Goal: Task Accomplishment & Management: Use online tool/utility

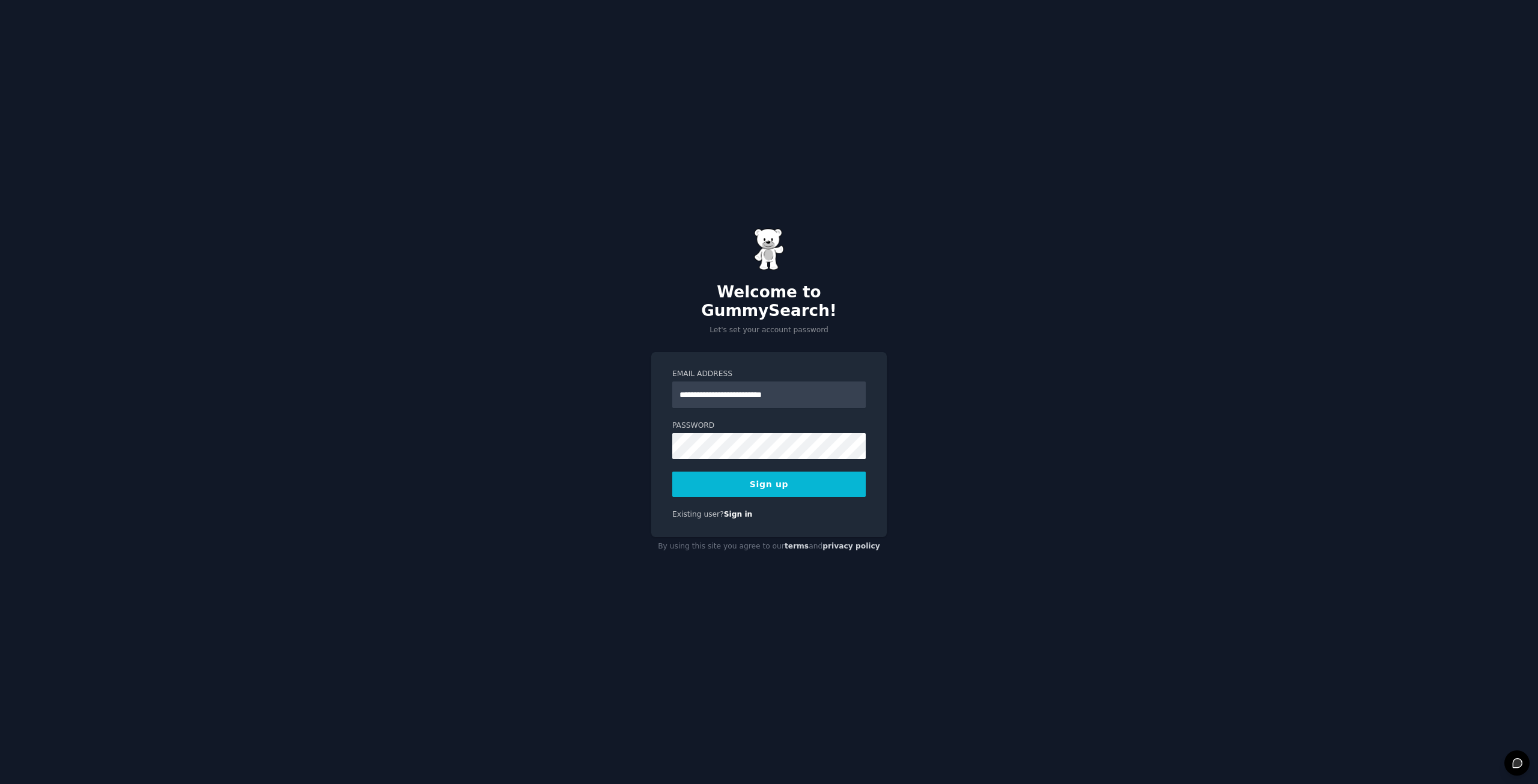
type input "**********"
click at [672, 471] on button "Sign up" at bounding box center [769, 484] width 193 height 25
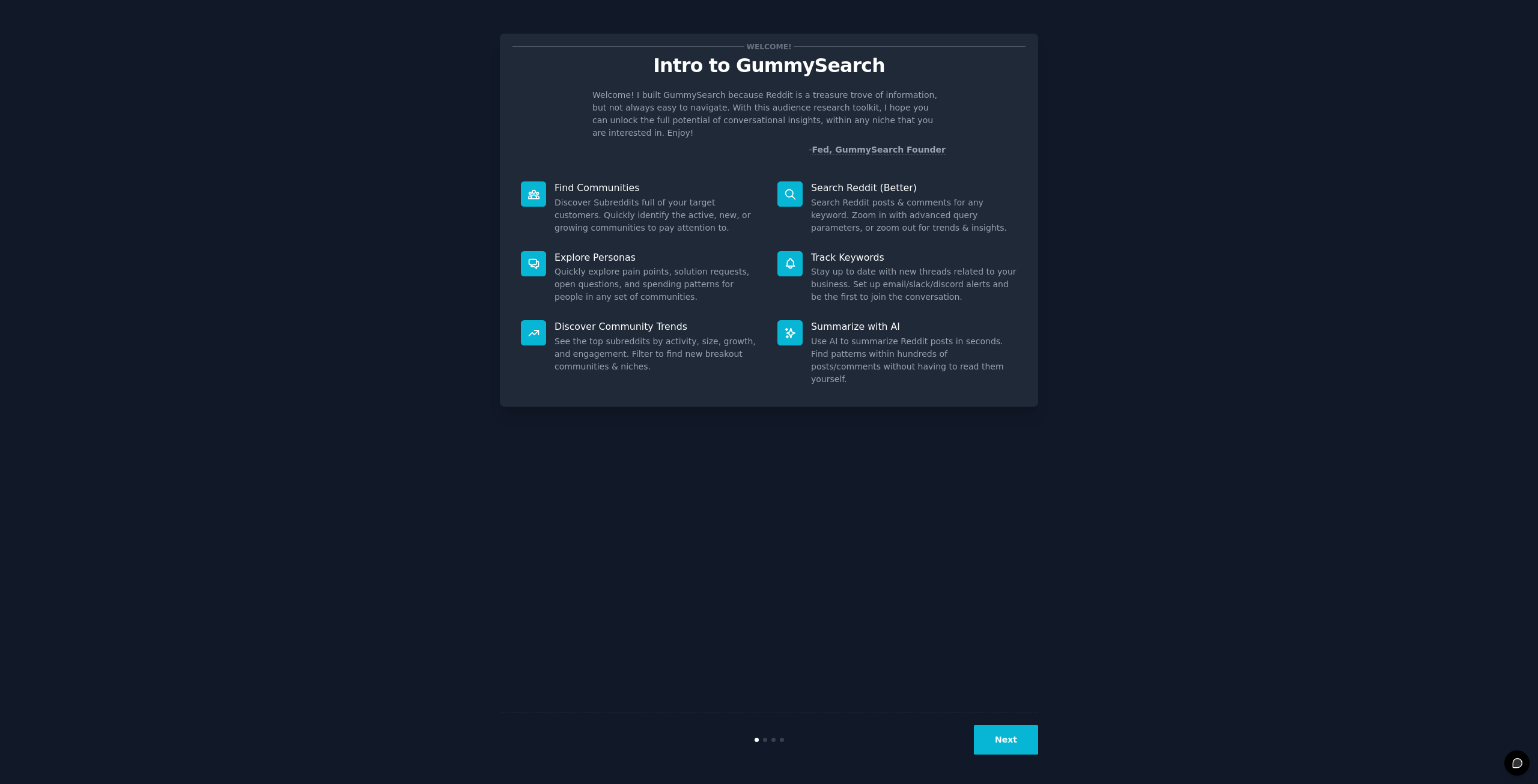
click at [1010, 735] on button "Next" at bounding box center [1006, 740] width 64 height 29
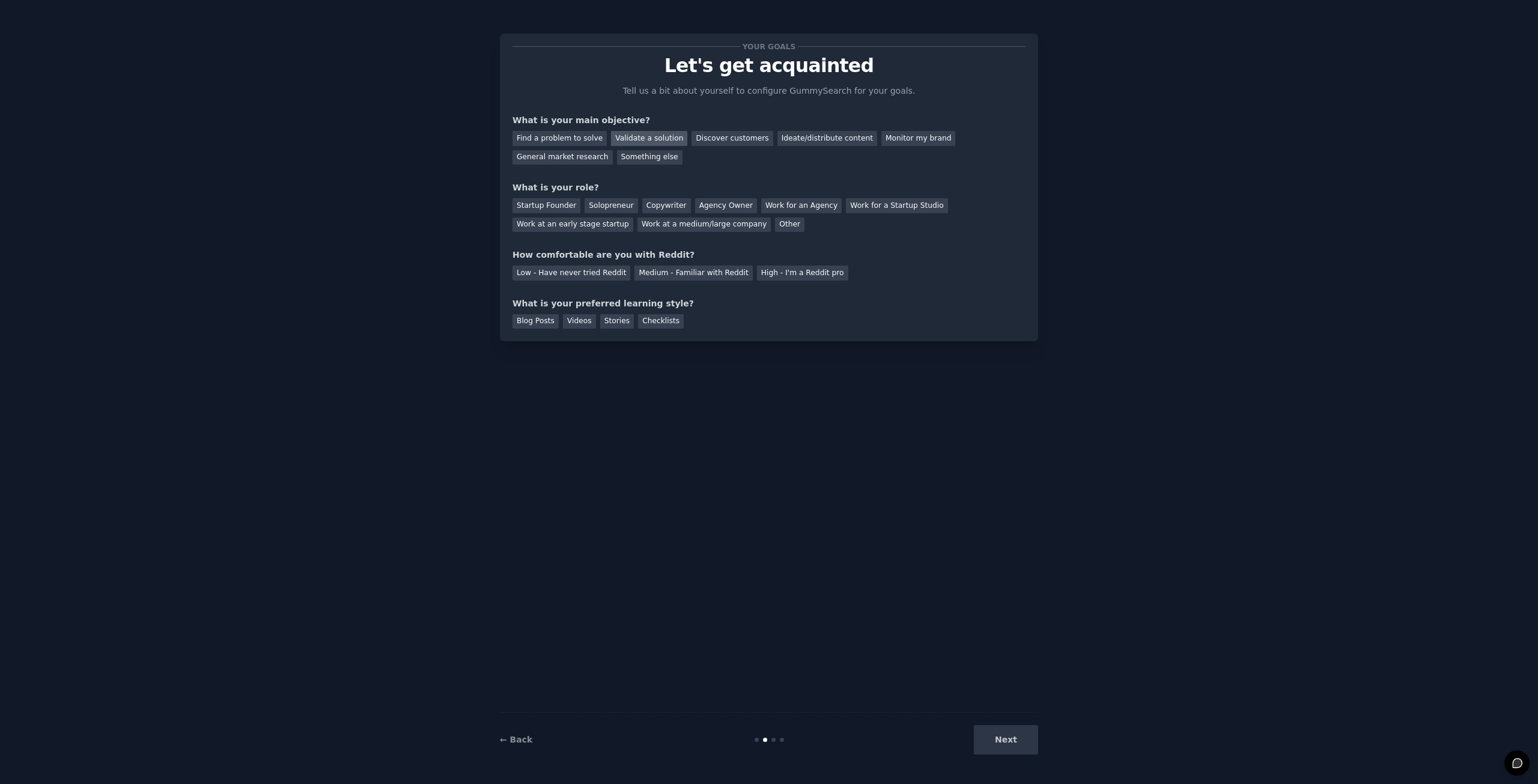
click at [644, 138] on div "Validate a solution" at bounding box center [649, 138] width 76 height 15
click at [732, 141] on div "Discover customers" at bounding box center [732, 138] width 81 height 15
click at [650, 136] on div "Validate a solution" at bounding box center [649, 138] width 76 height 15
click at [540, 206] on div "Startup Founder" at bounding box center [546, 206] width 68 height 15
click at [585, 274] on div "Low - Have never tried Reddit" at bounding box center [572, 273] width 118 height 15
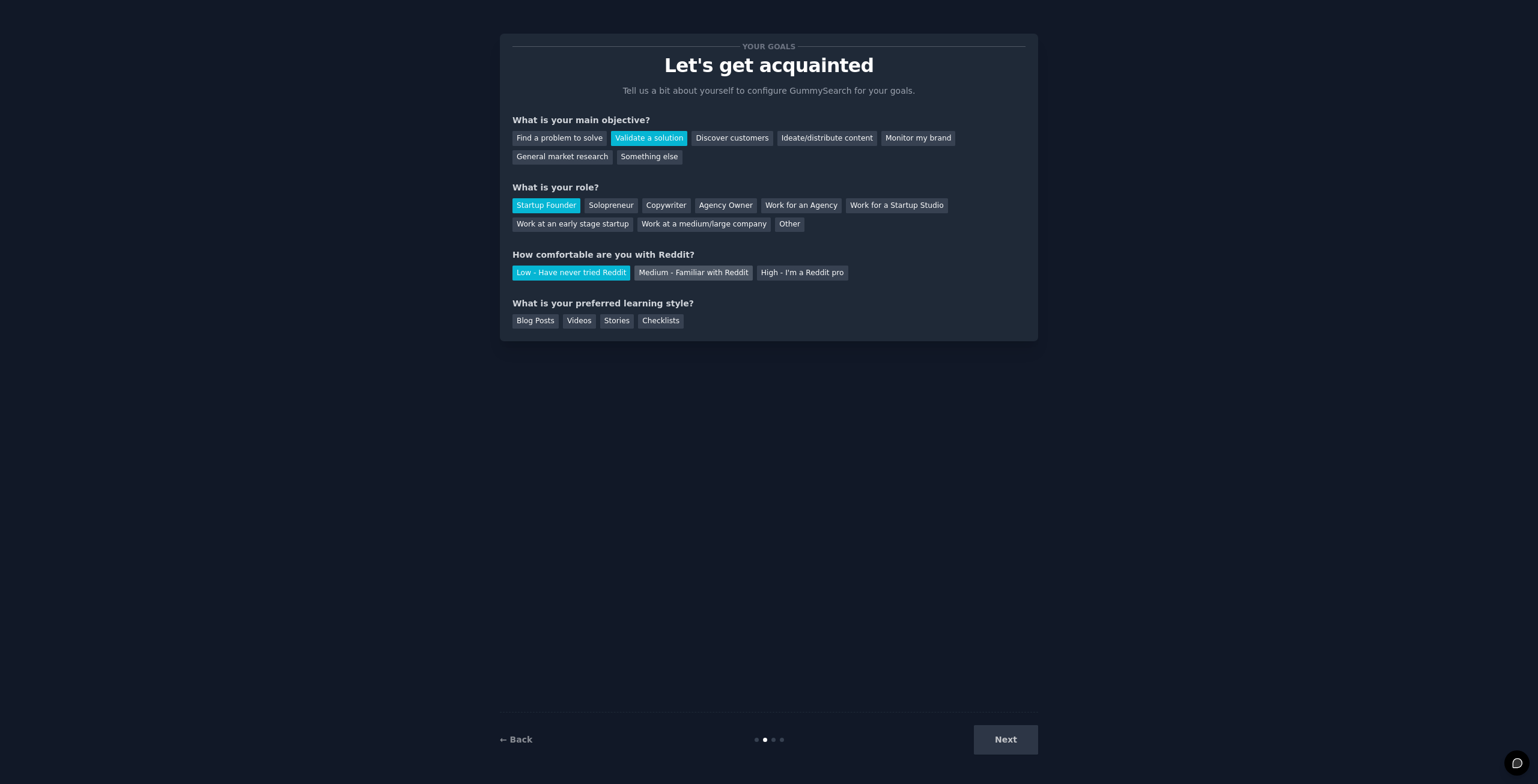
click at [649, 276] on div "Medium - Familiar with Reddit" at bounding box center [694, 273] width 118 height 15
click at [540, 322] on div "Blog Posts" at bounding box center [536, 322] width 46 height 15
click at [1017, 737] on button "Next" at bounding box center [1006, 740] width 64 height 29
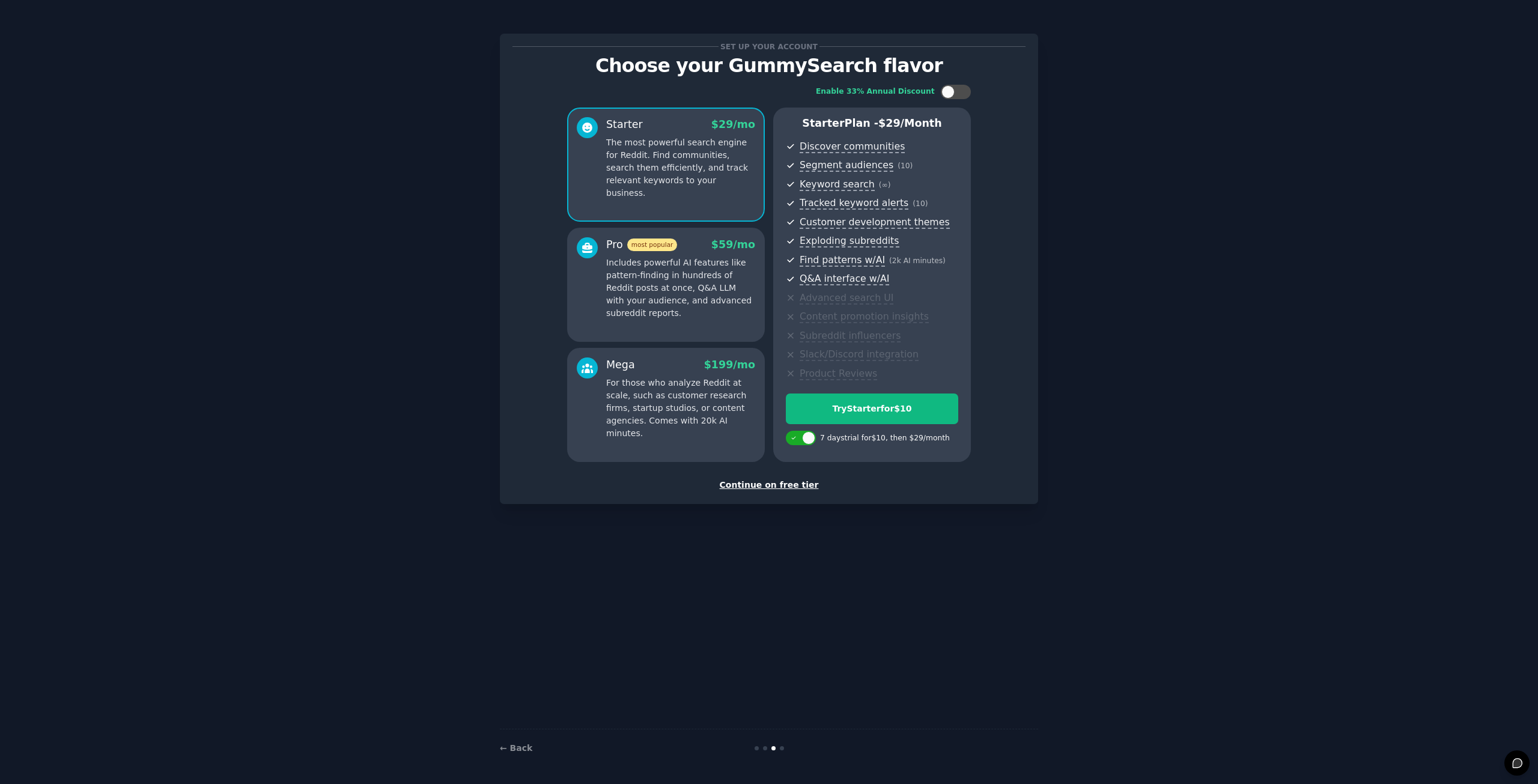
click at [805, 485] on div "Continue on free tier" at bounding box center [769, 485] width 513 height 13
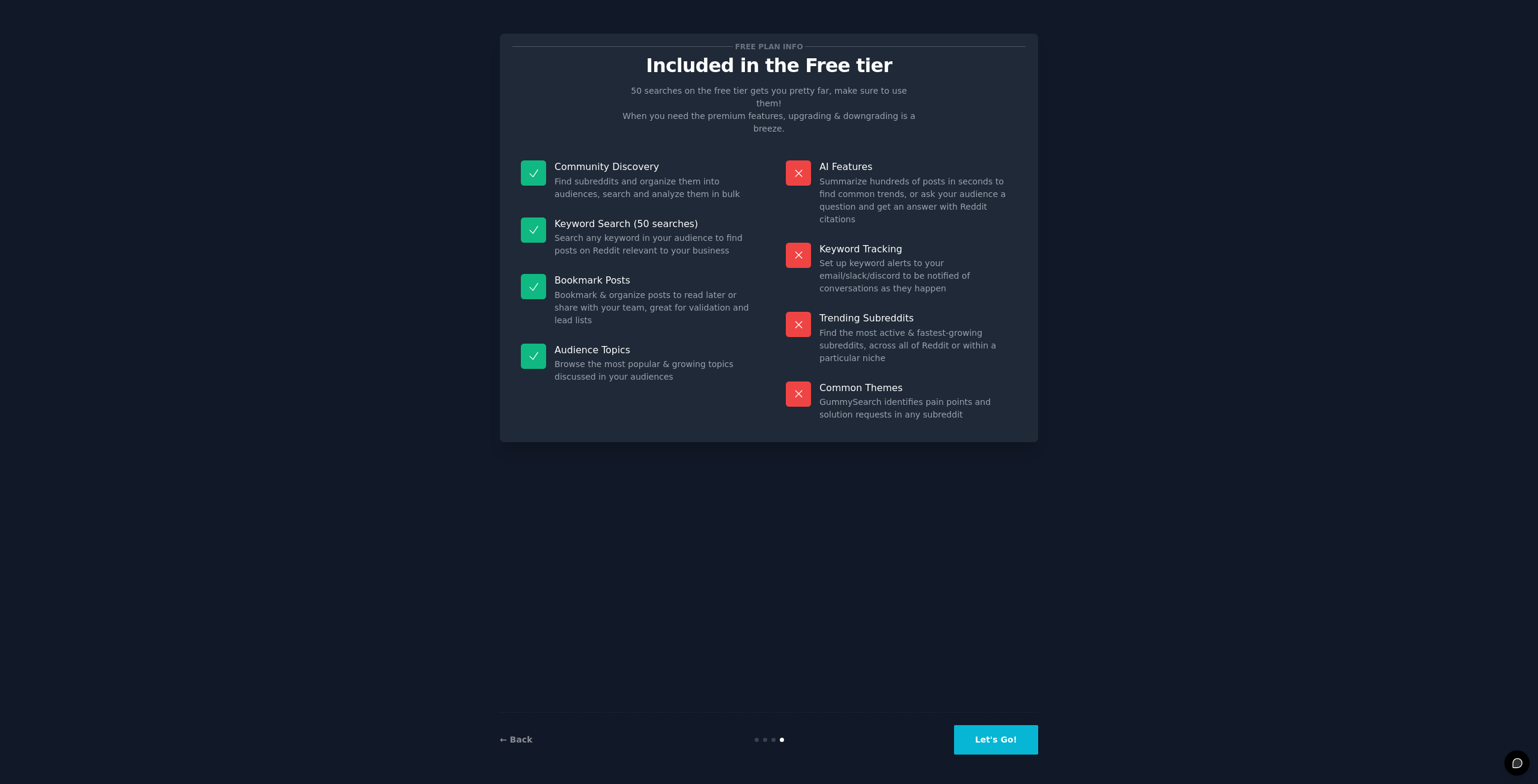
click at [1006, 744] on button "Let's Go!" at bounding box center [996, 740] width 84 height 29
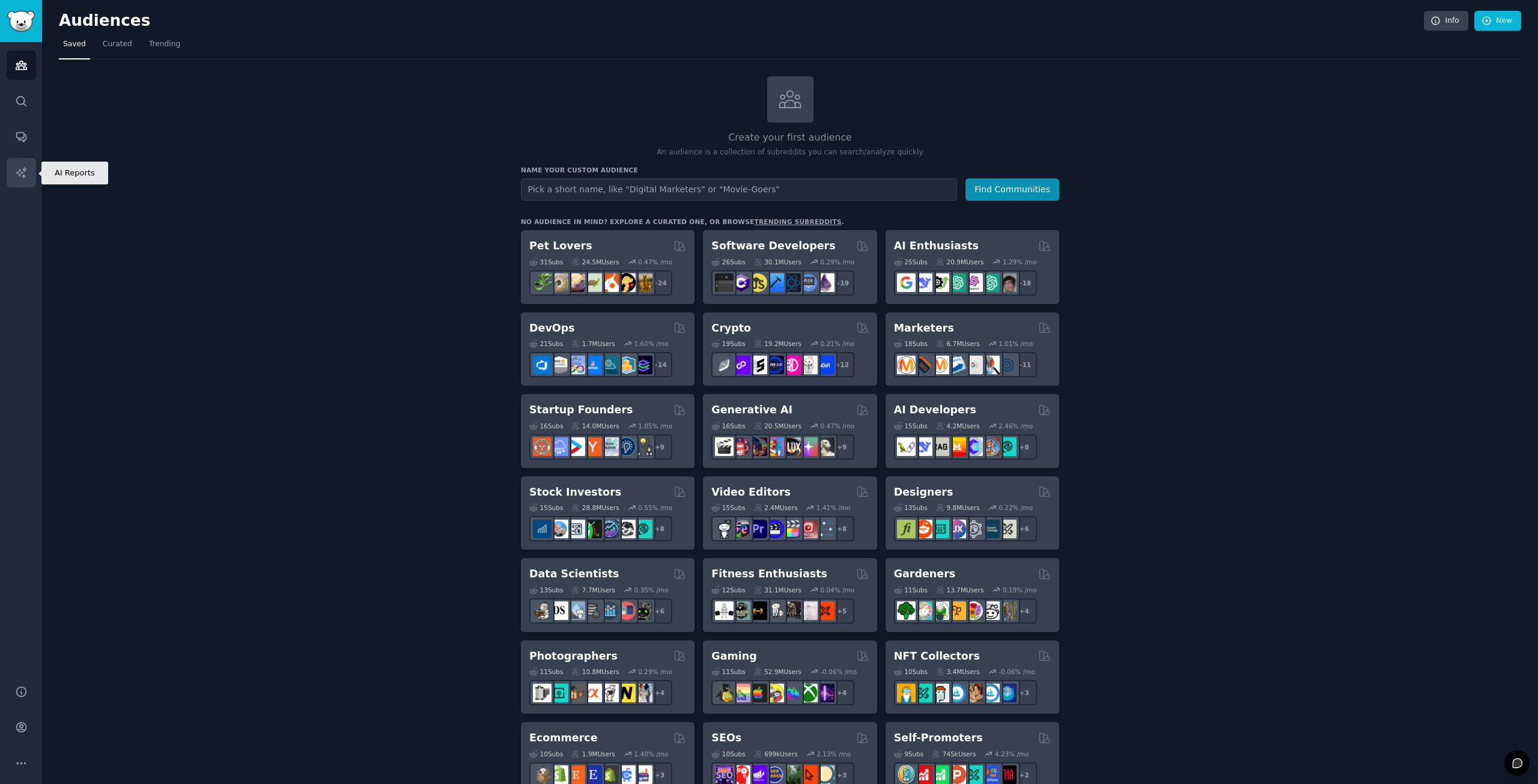
click at [20, 175] on icon "Sidebar" at bounding box center [21, 173] width 13 height 13
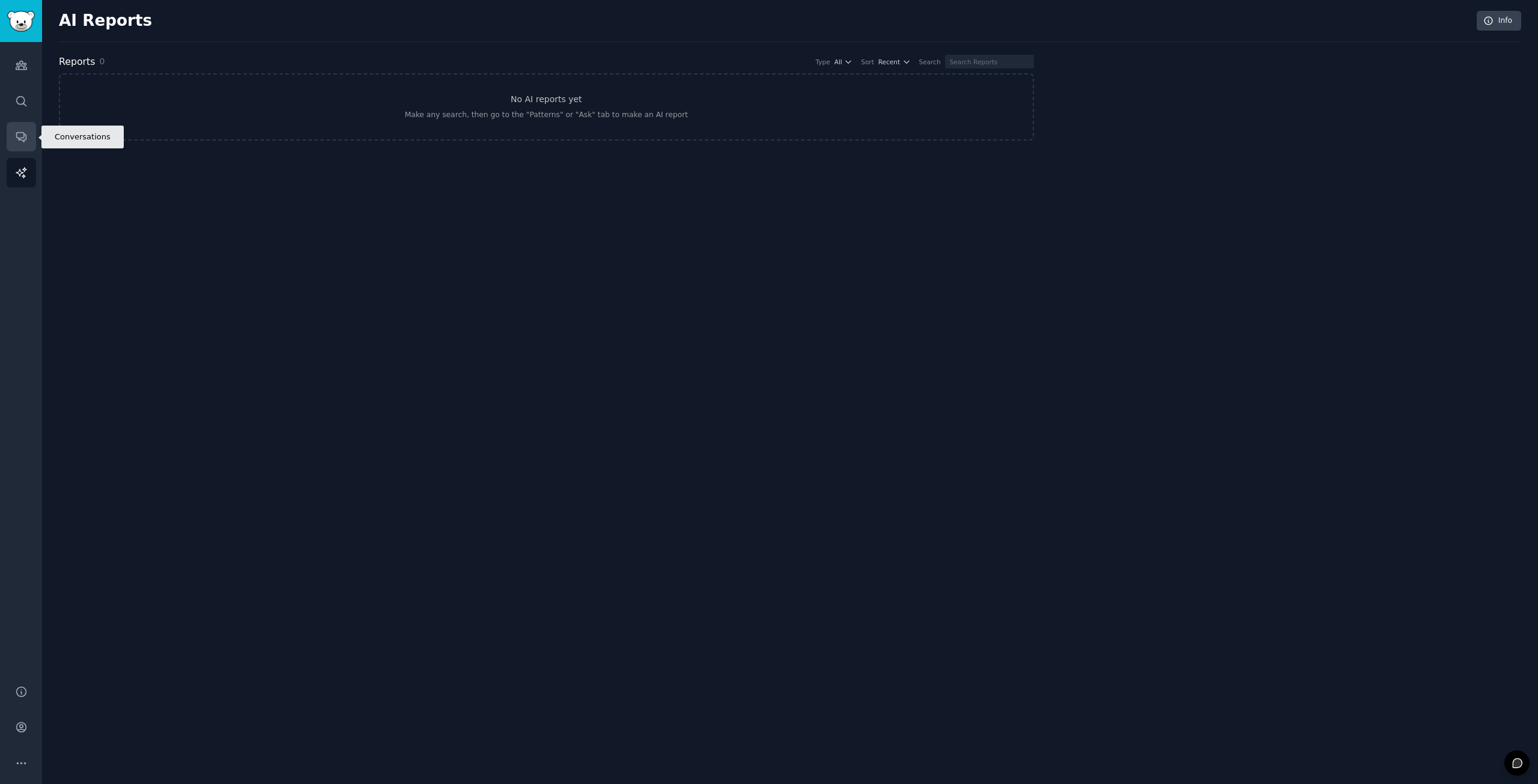
click at [18, 135] on icon "Sidebar" at bounding box center [21, 136] width 13 height 13
click at [21, 67] on icon "Sidebar" at bounding box center [21, 65] width 13 height 13
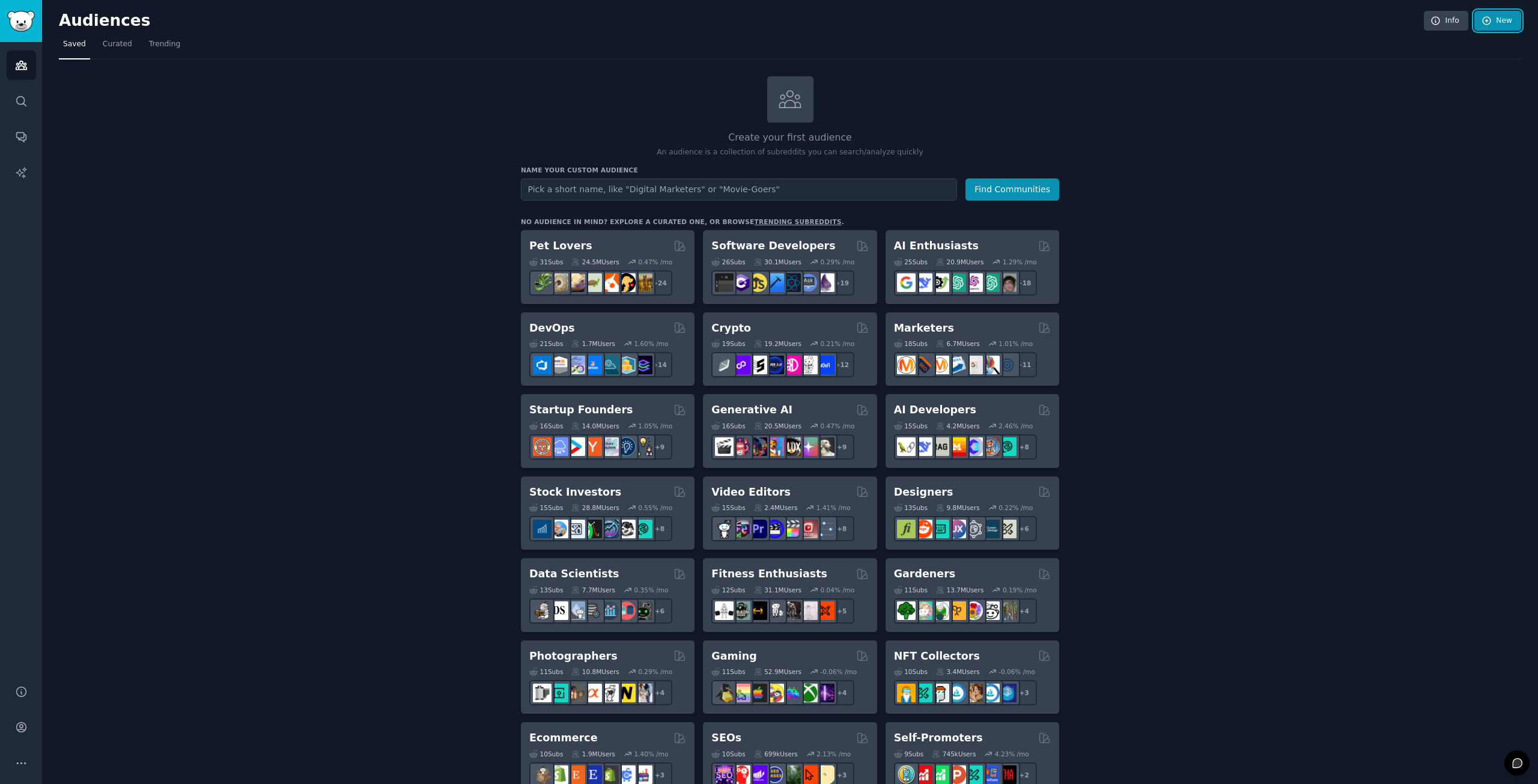
click at [1487, 23] on icon at bounding box center [1487, 21] width 8 height 8
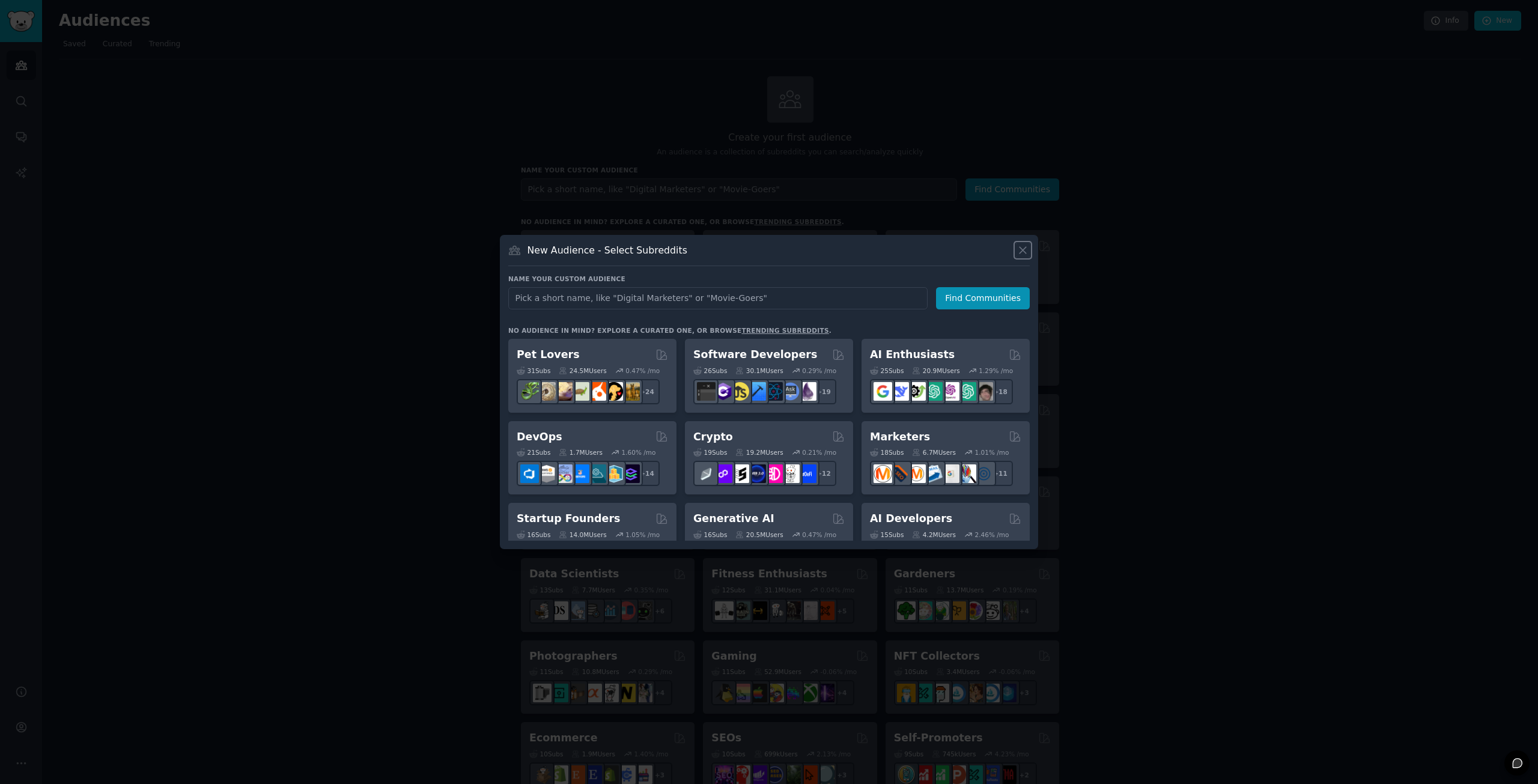
click at [1022, 248] on icon at bounding box center [1023, 250] width 7 height 7
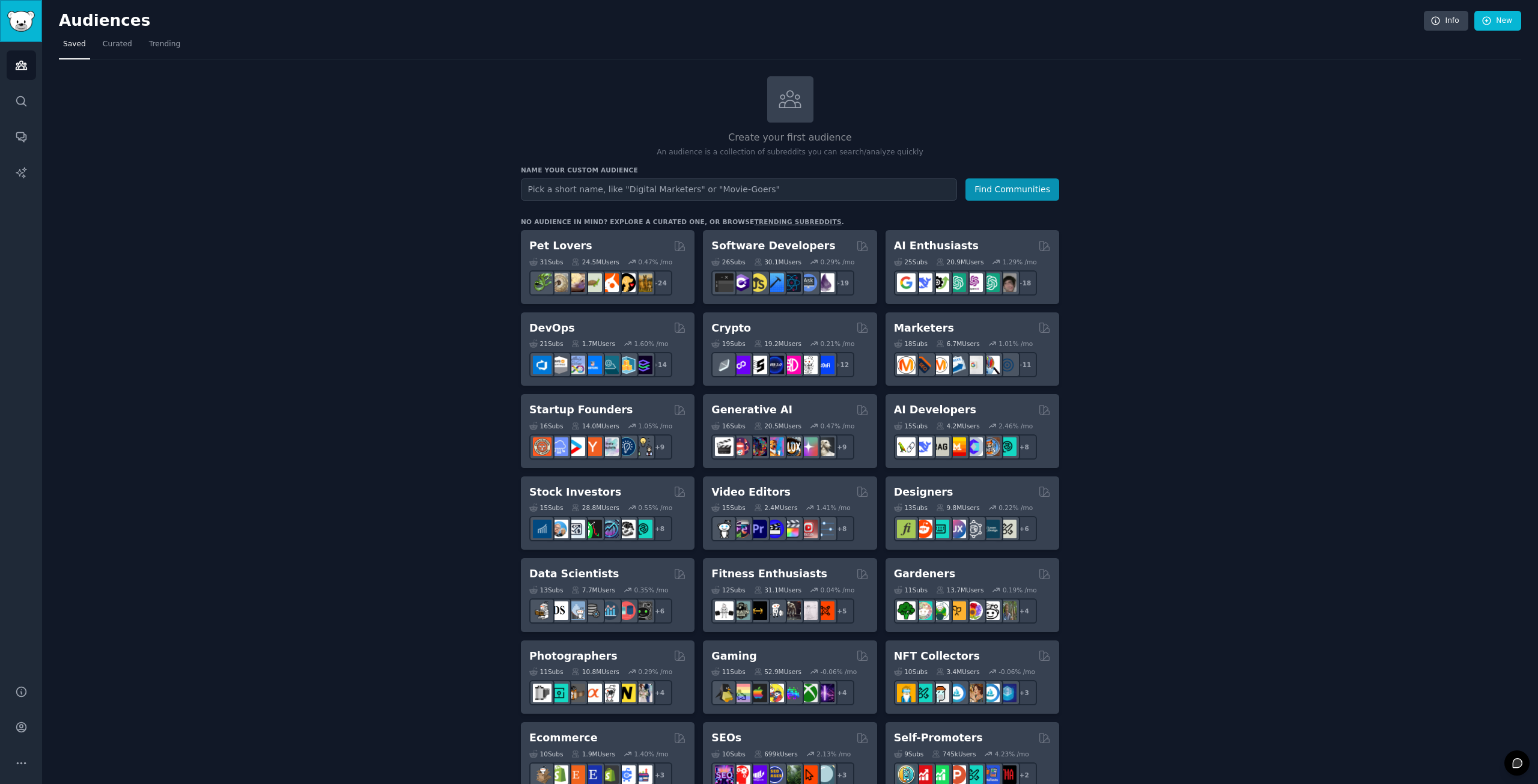
click at [26, 27] on img "Sidebar" at bounding box center [21, 21] width 28 height 21
click at [18, 723] on icon "Sidebar" at bounding box center [21, 727] width 9 height 9
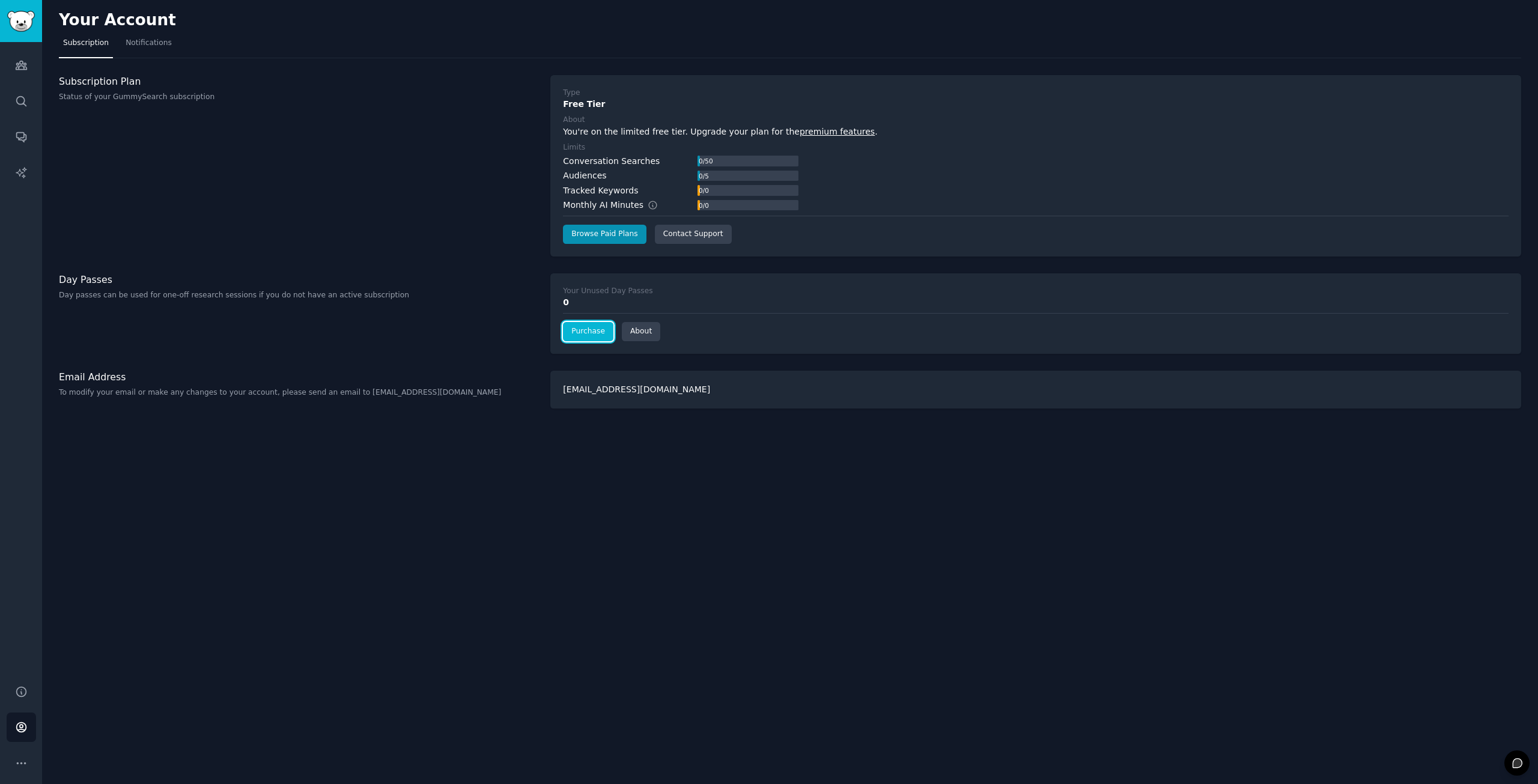
click at [587, 335] on link "Purchase" at bounding box center [588, 331] width 51 height 19
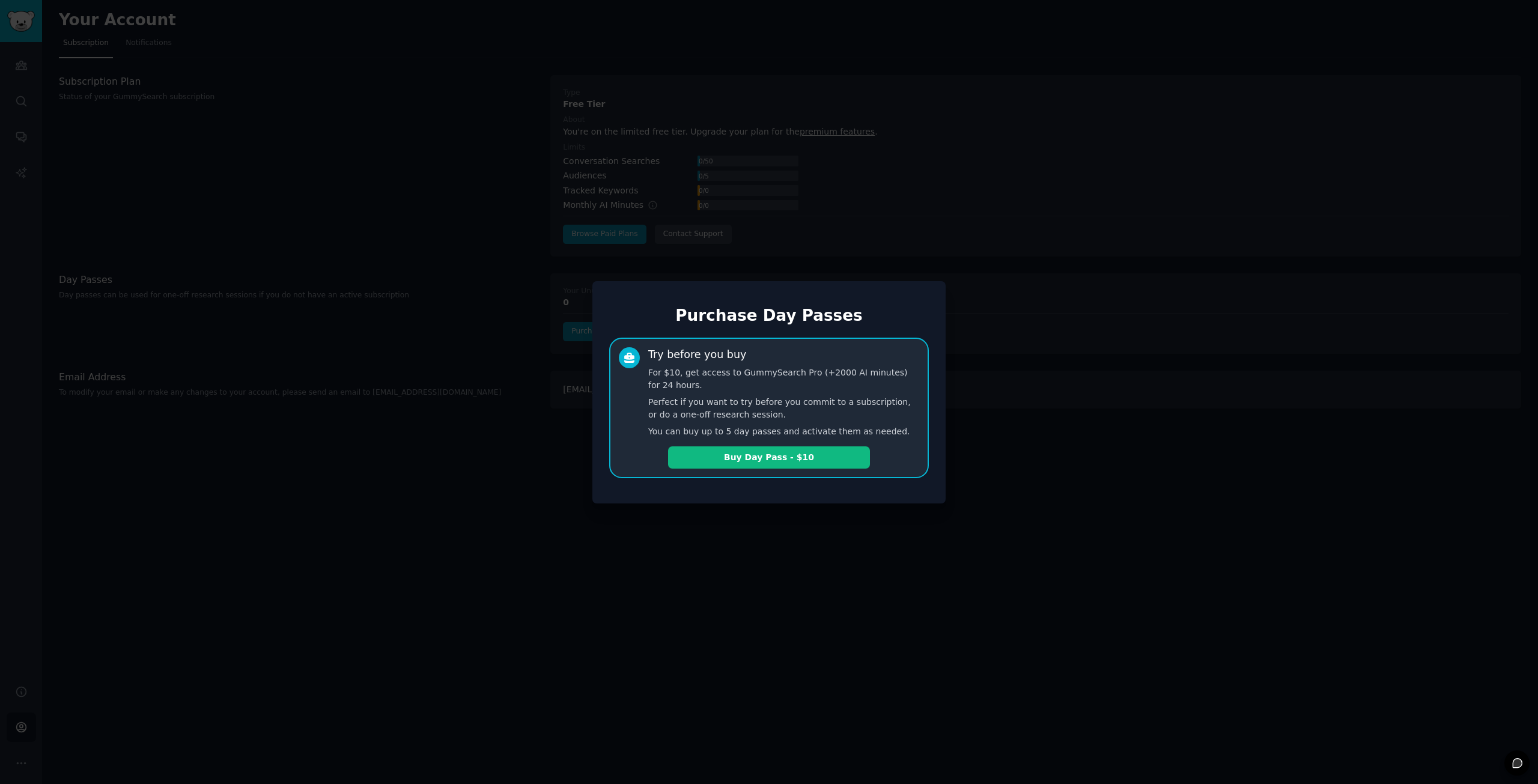
click at [765, 526] on div at bounding box center [769, 392] width 1538 height 784
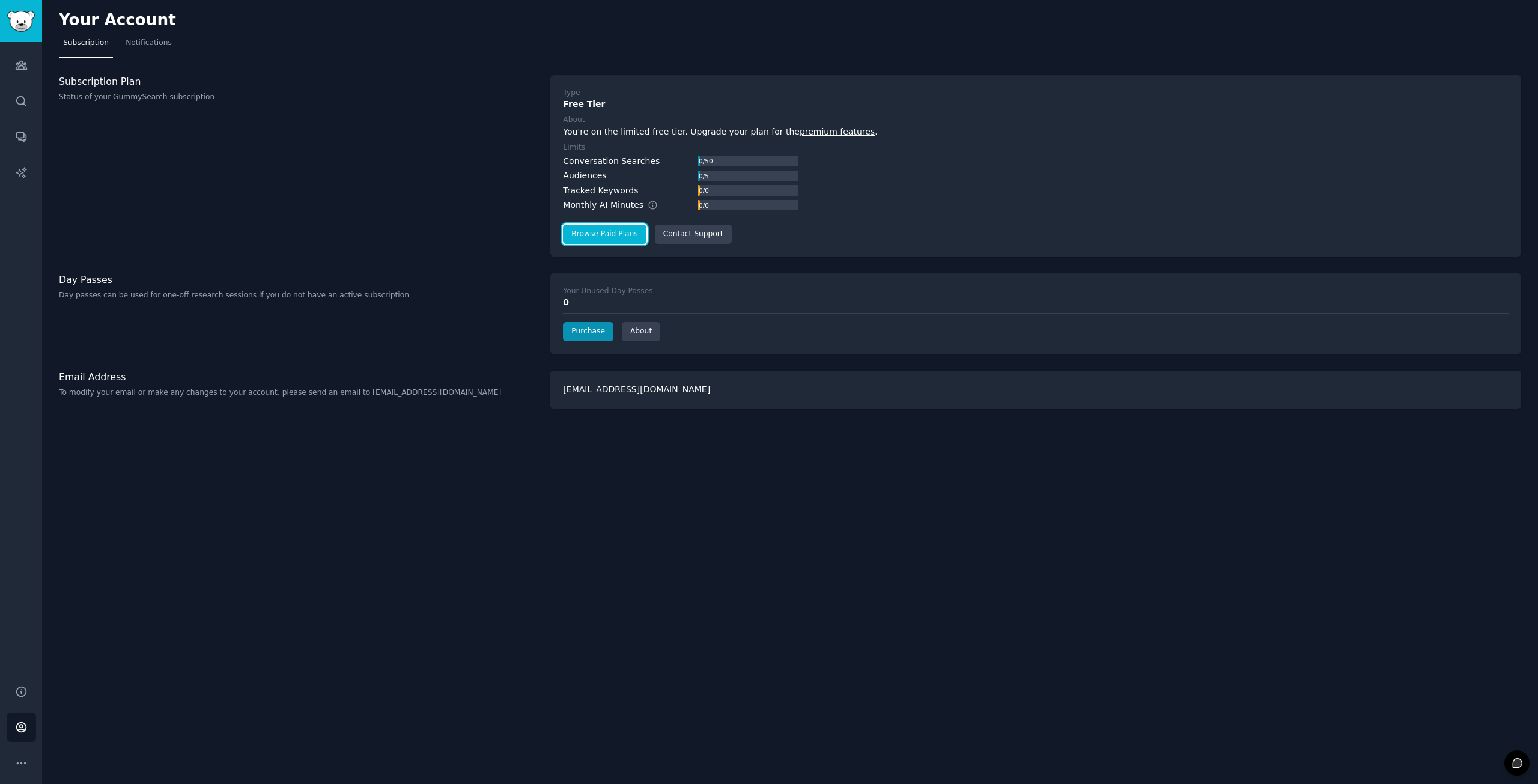
click at [618, 232] on link "Browse Paid Plans" at bounding box center [604, 234] width 83 height 19
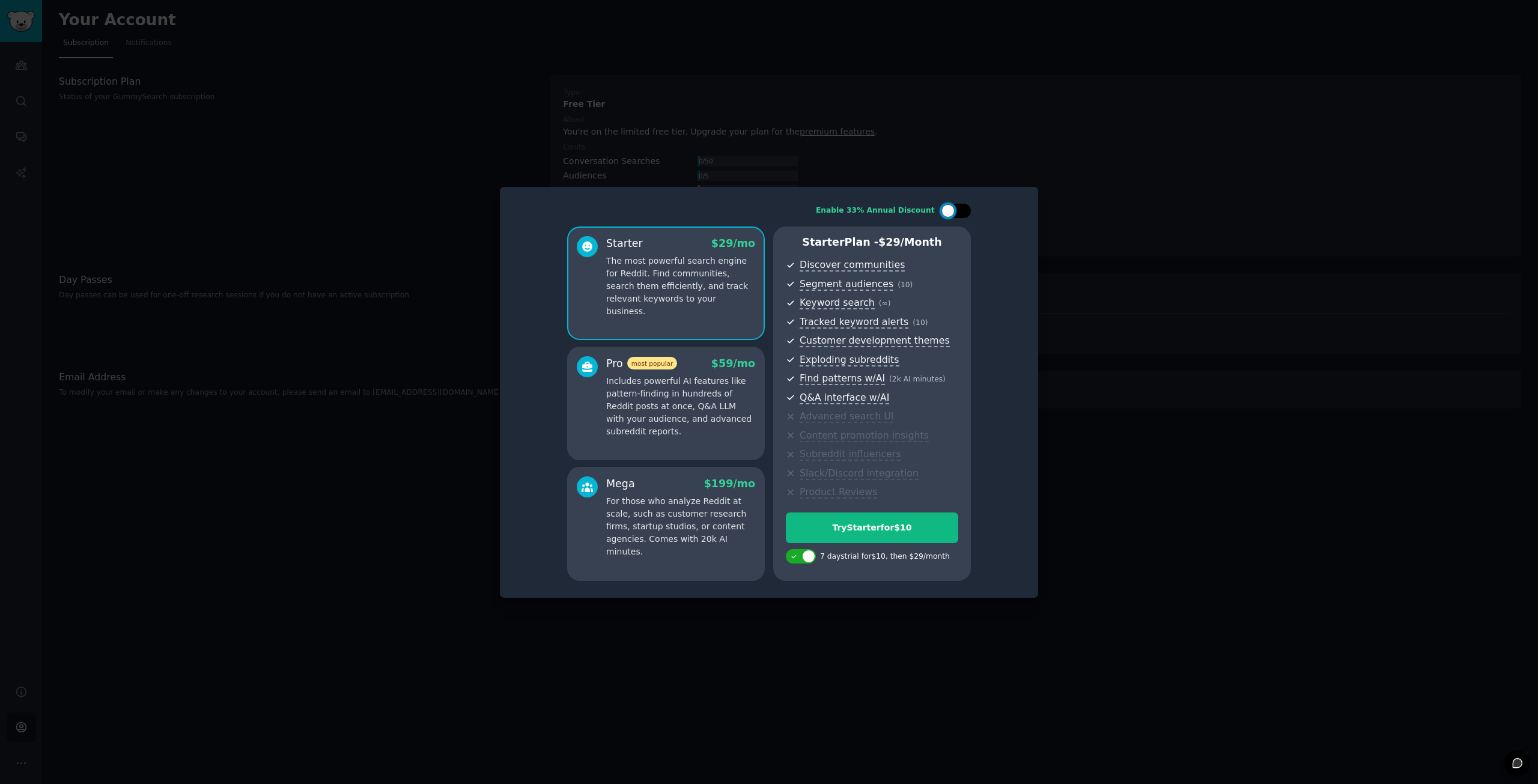
click at [958, 213] on div at bounding box center [956, 210] width 30 height 14
checkbox input "true"
click at [1131, 334] on div at bounding box center [769, 392] width 1538 height 784
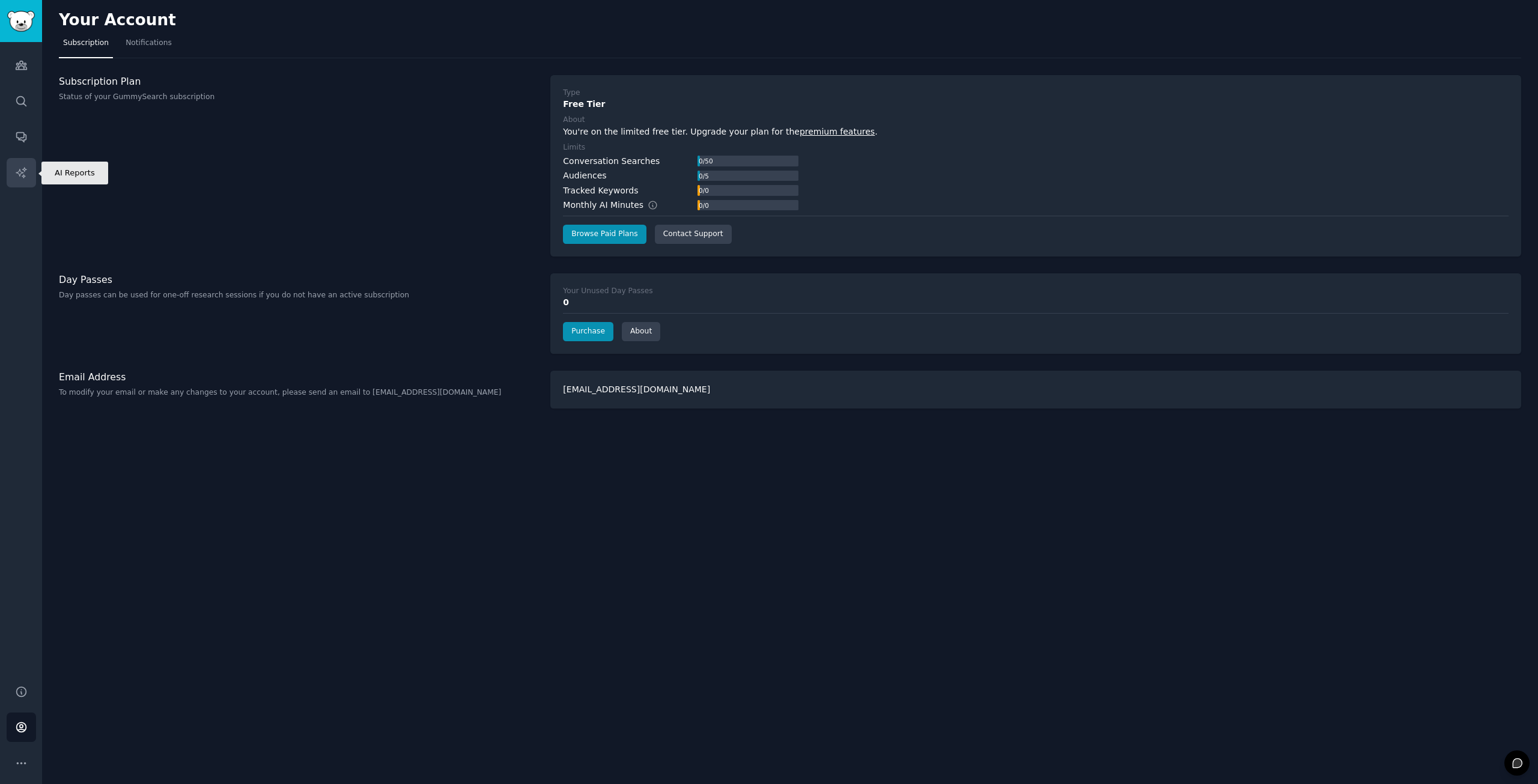
click at [19, 168] on icon "Sidebar" at bounding box center [21, 173] width 13 height 13
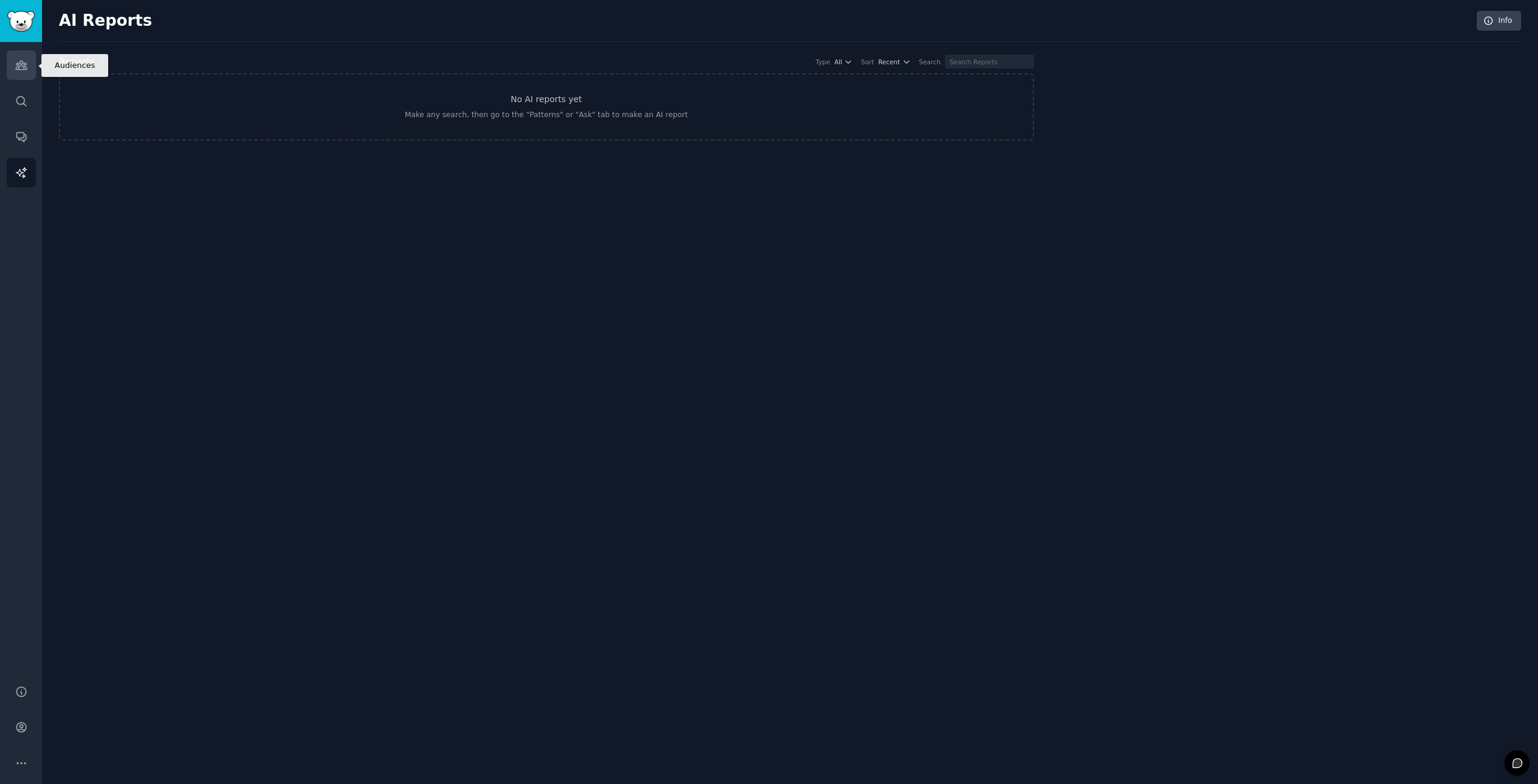
click at [21, 67] on icon "Sidebar" at bounding box center [21, 65] width 13 height 13
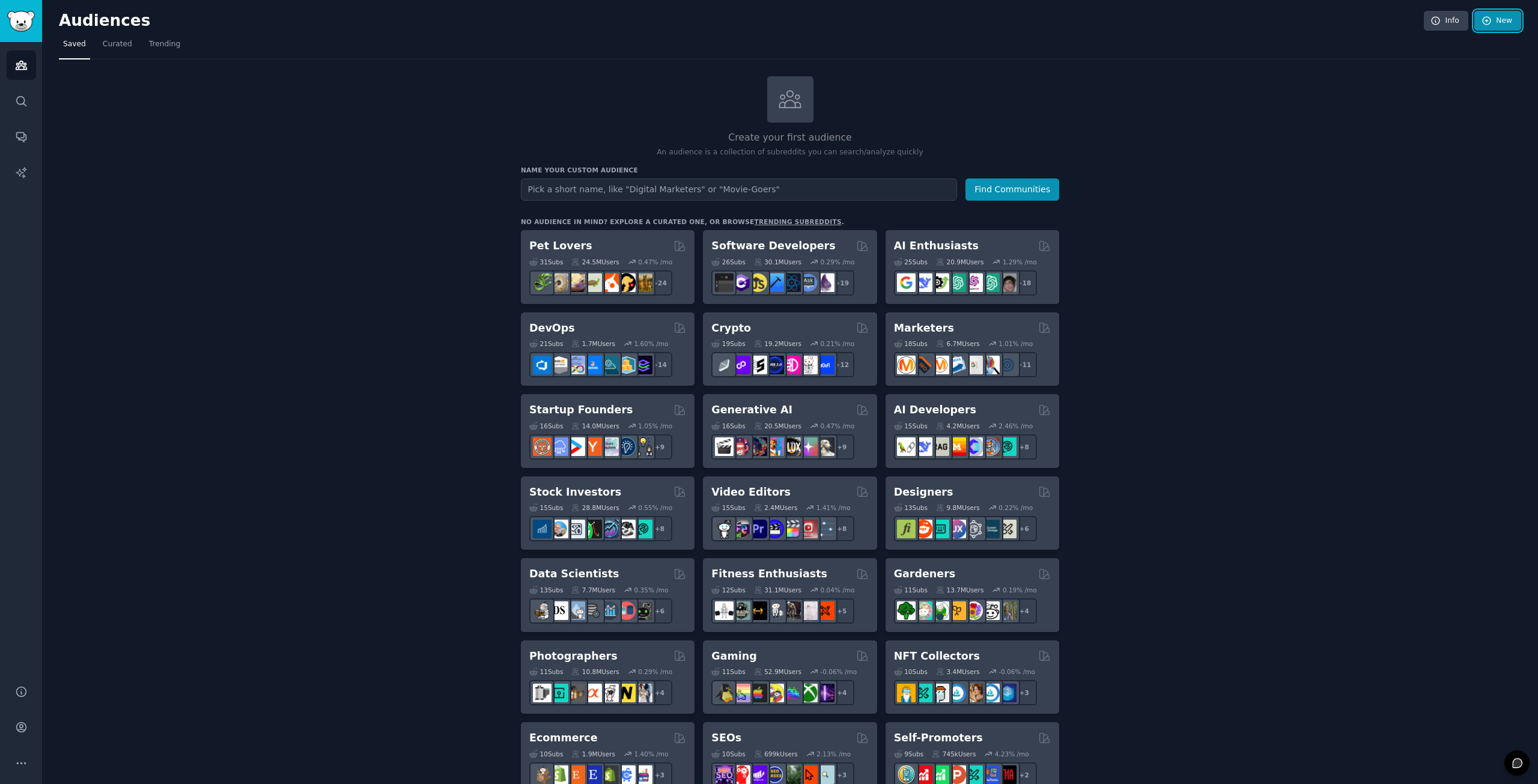
click at [1489, 23] on icon at bounding box center [1487, 21] width 8 height 8
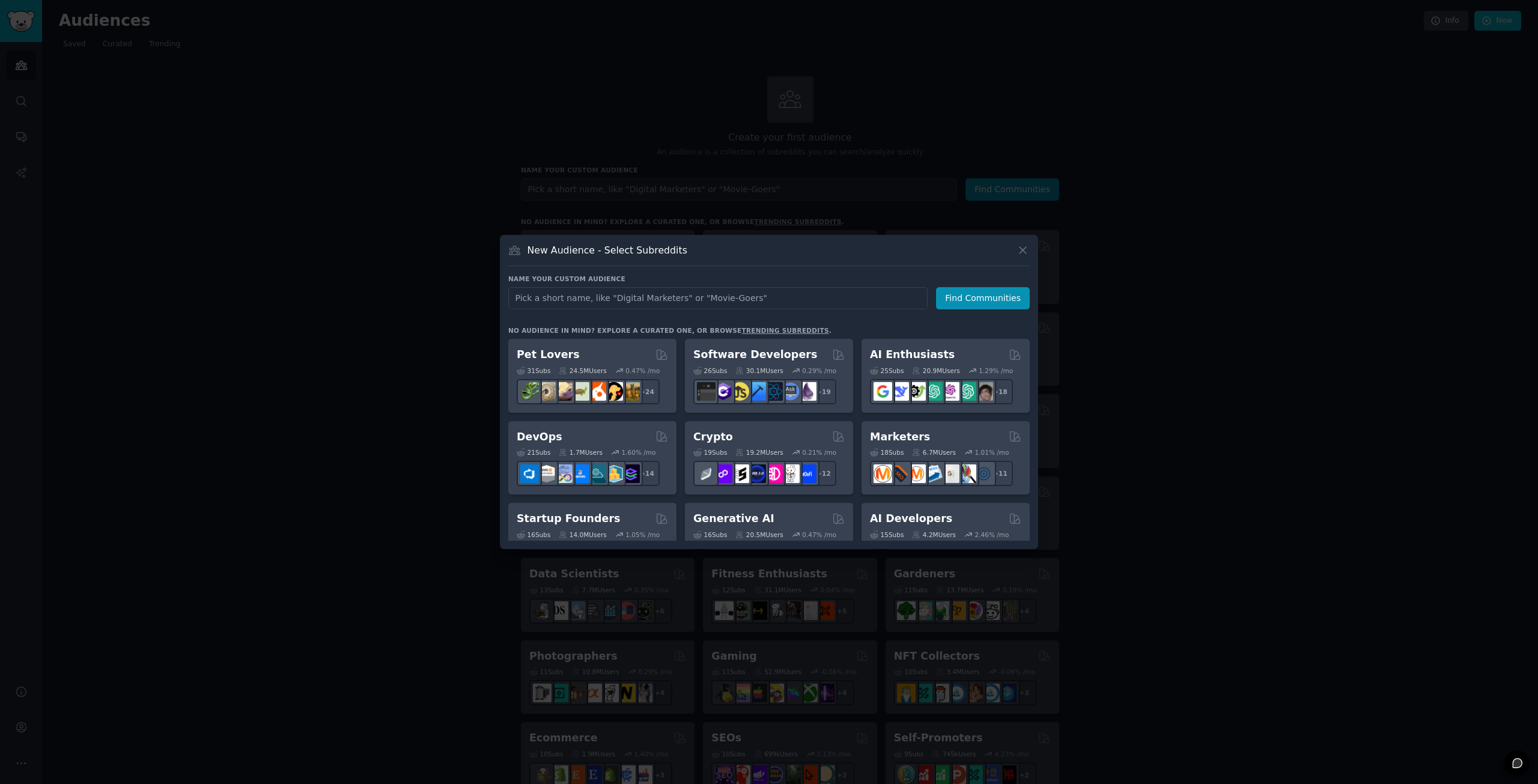
click at [650, 295] on input "text" at bounding box center [718, 298] width 419 height 23
type input "Industrial Automation"
click at [990, 291] on button "Find Communities" at bounding box center [983, 298] width 94 height 23
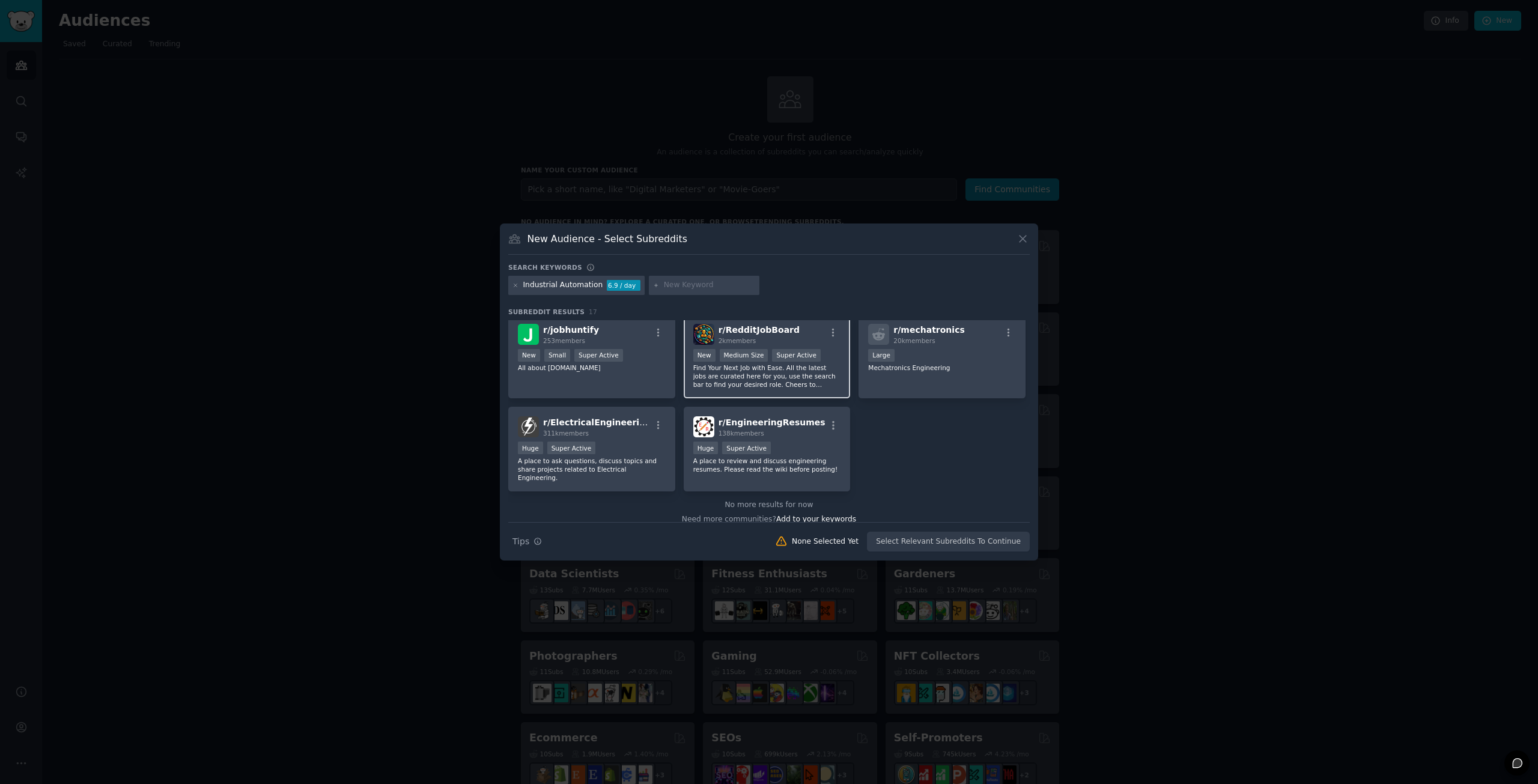
scroll to position [380, 0]
click at [626, 446] on div "Huge Super Active" at bounding box center [592, 447] width 148 height 15
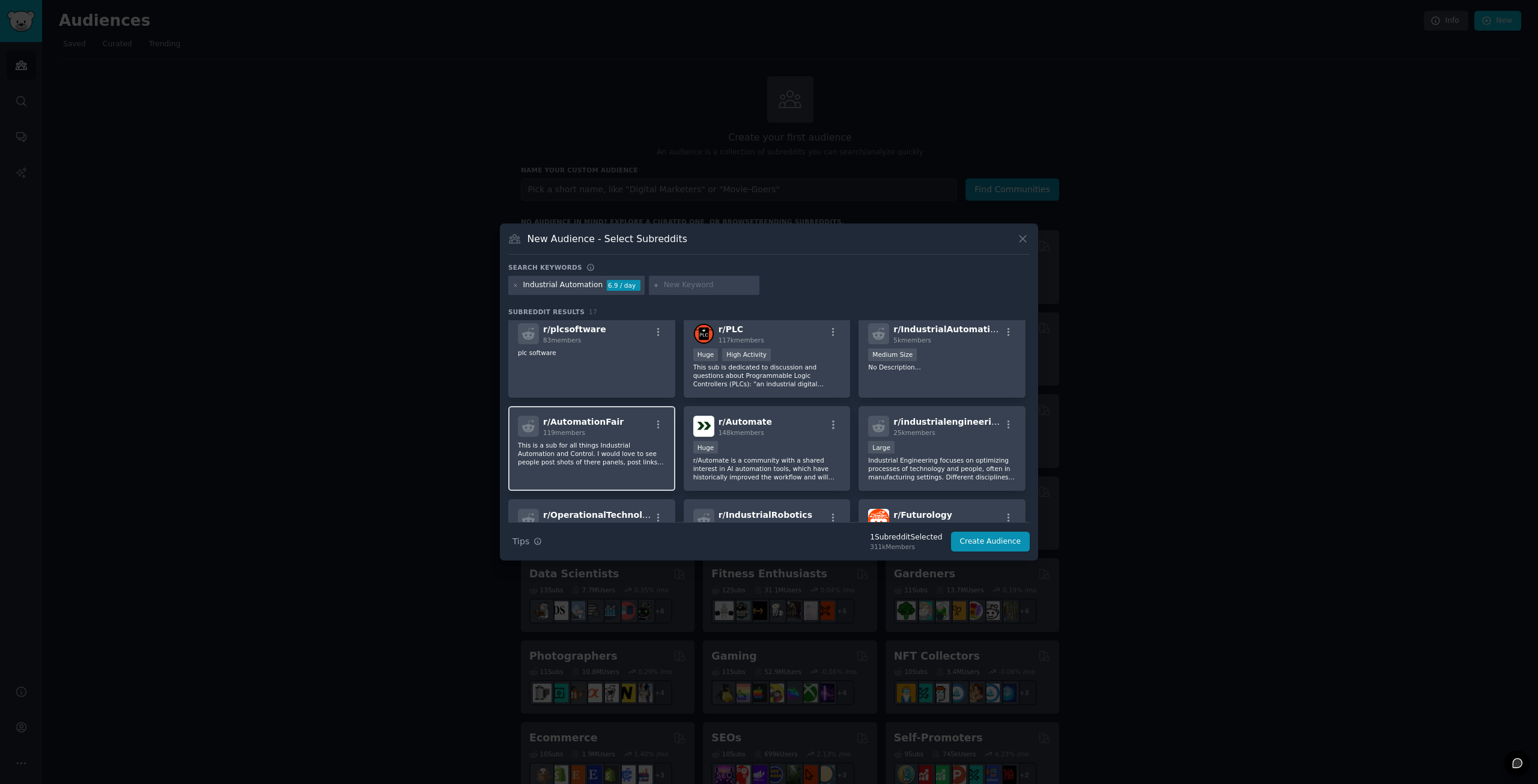
scroll to position [0, 0]
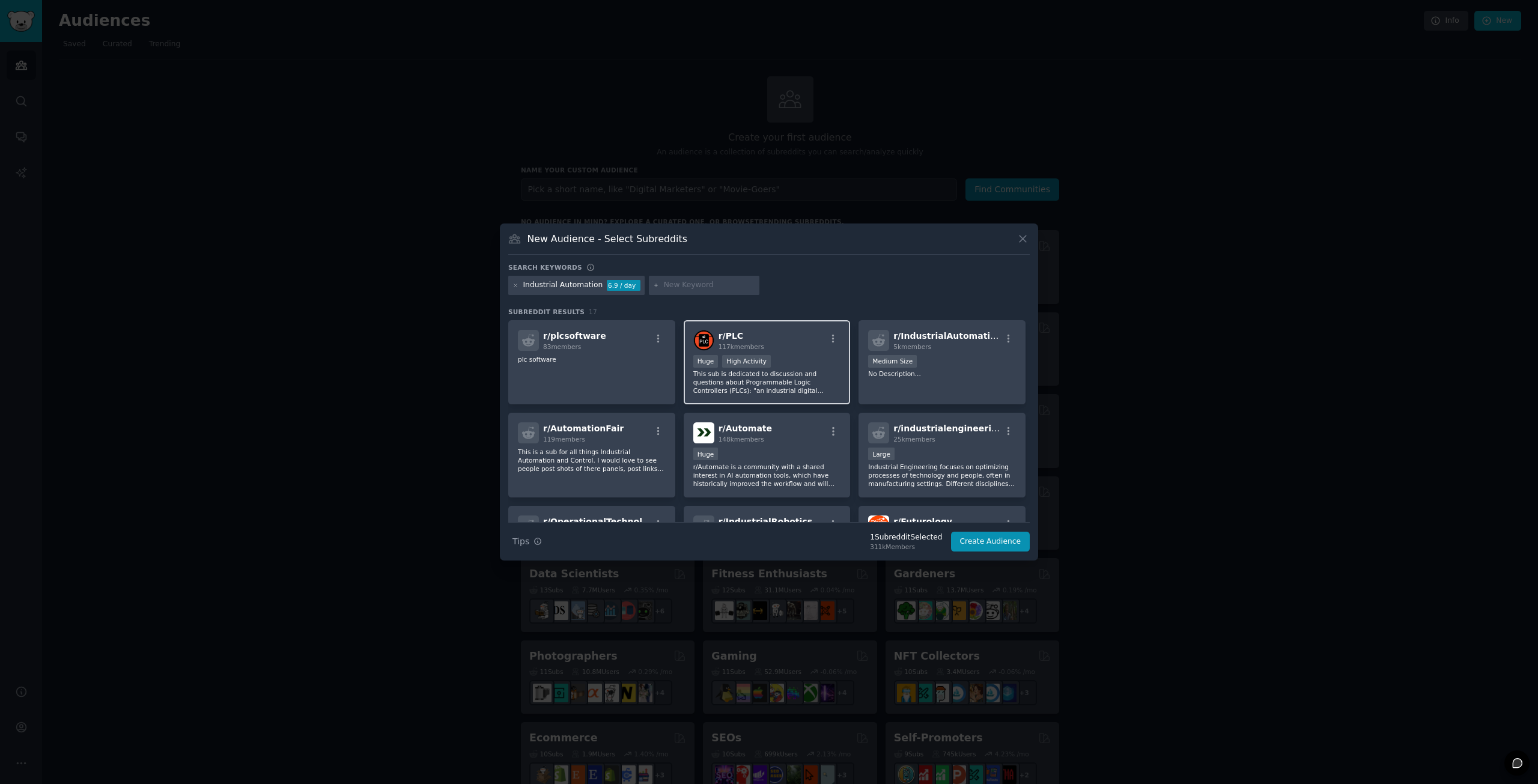
click at [807, 384] on p "This sub is dedicated to discussion and questions about Programmable Logic Cont…" at bounding box center [767, 382] width 148 height 25
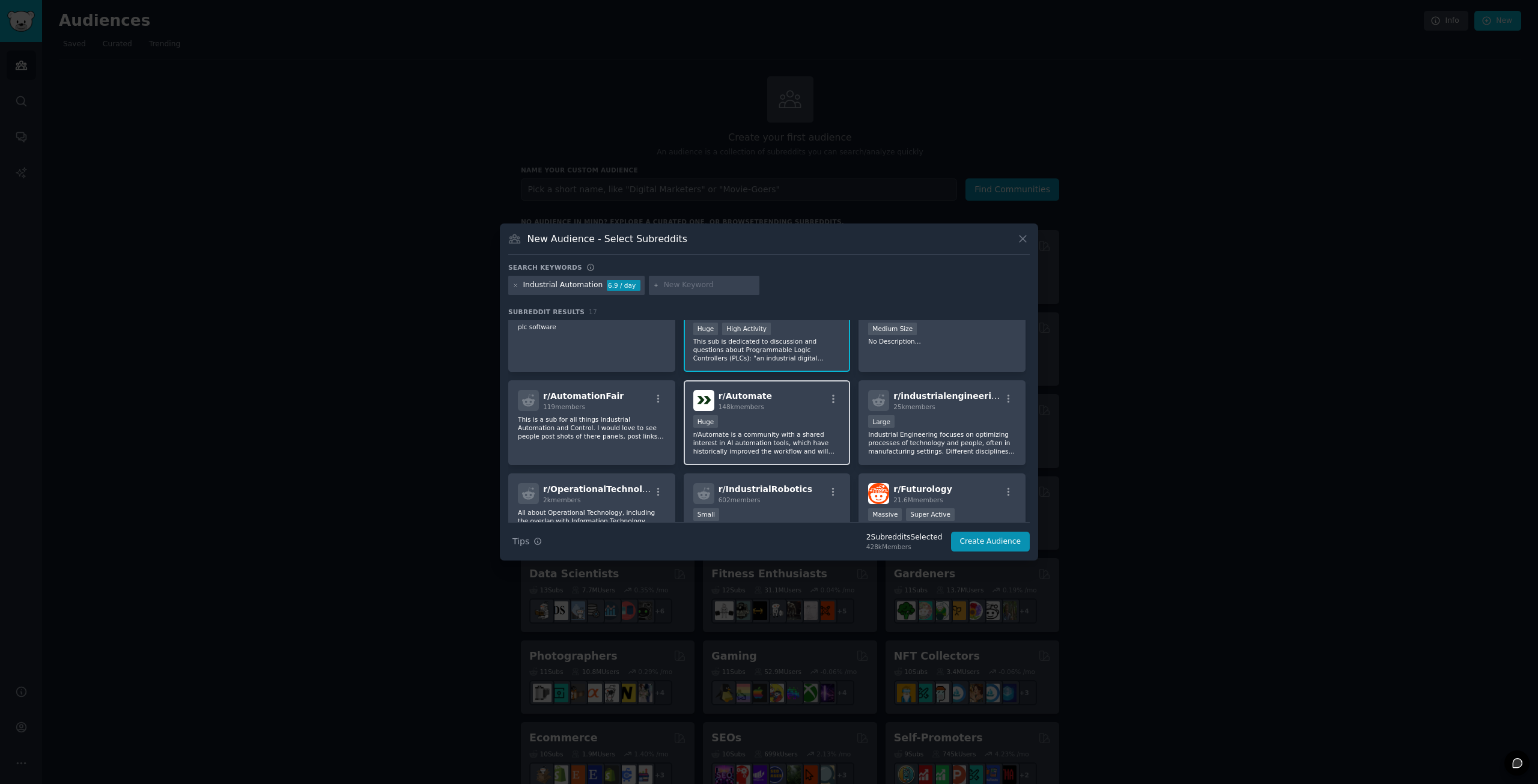
scroll to position [60, 0]
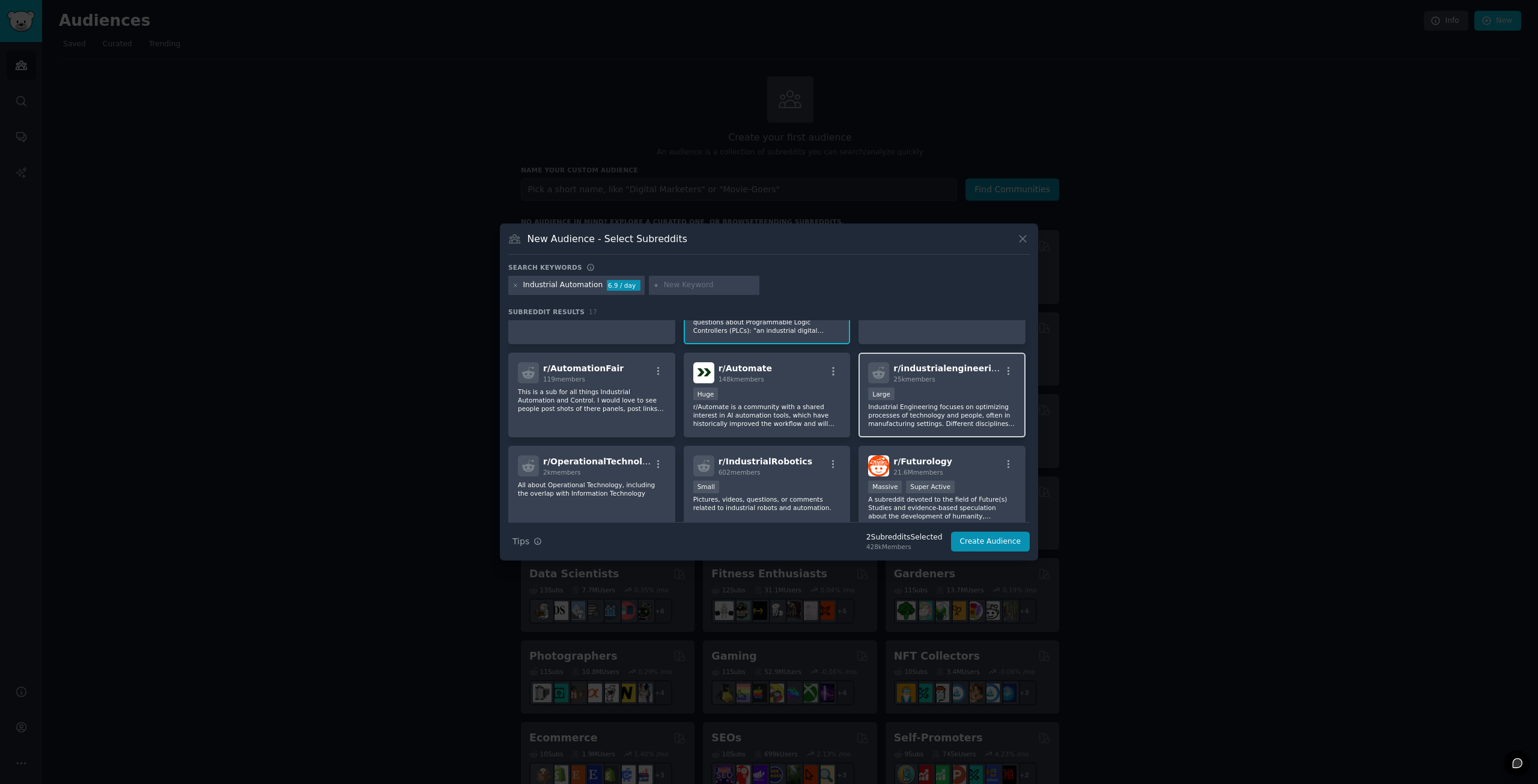
click at [905, 412] on p "Industrial Engineering focuses on optimizing processes of technology and people…" at bounding box center [942, 415] width 148 height 25
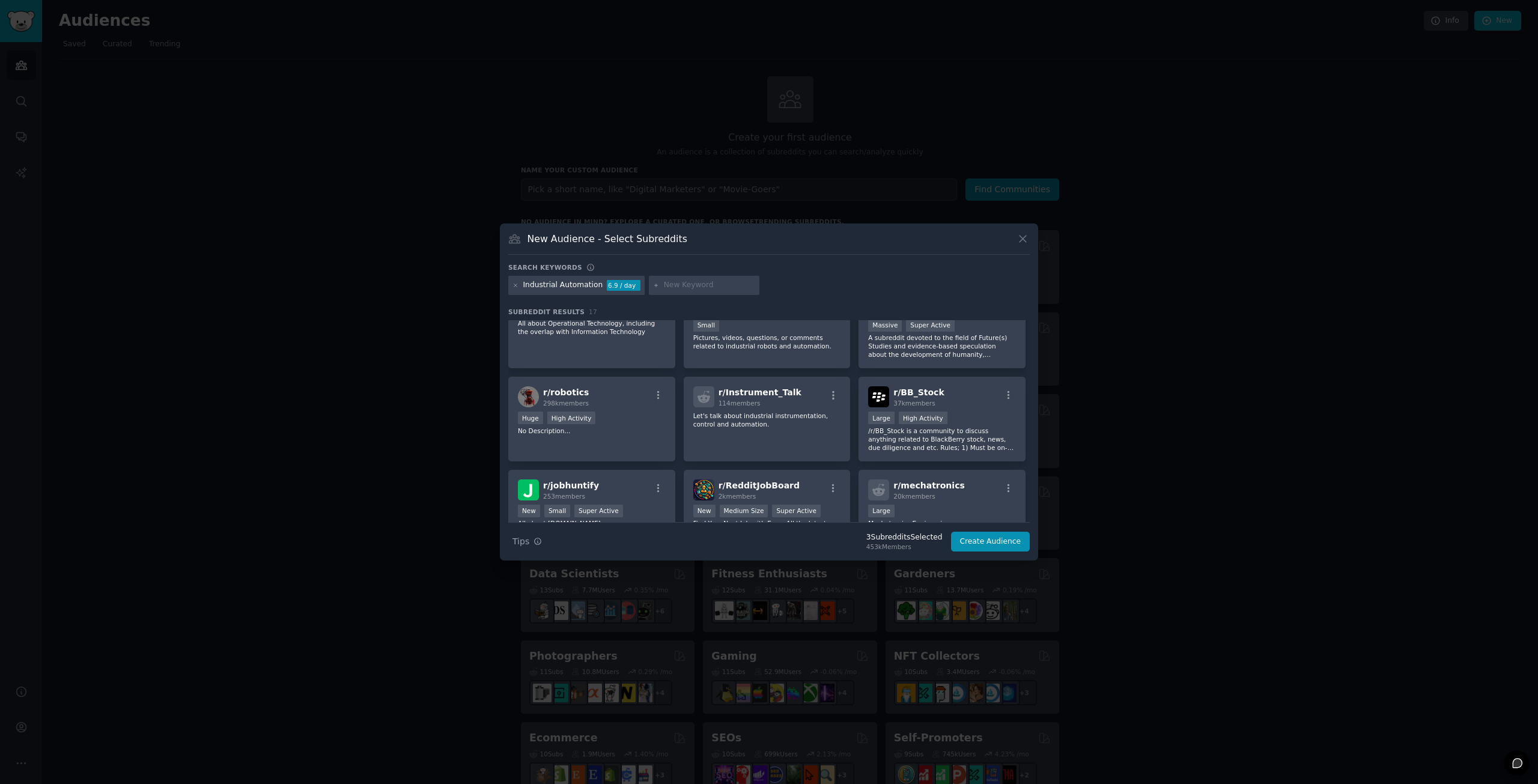
scroll to position [240, 0]
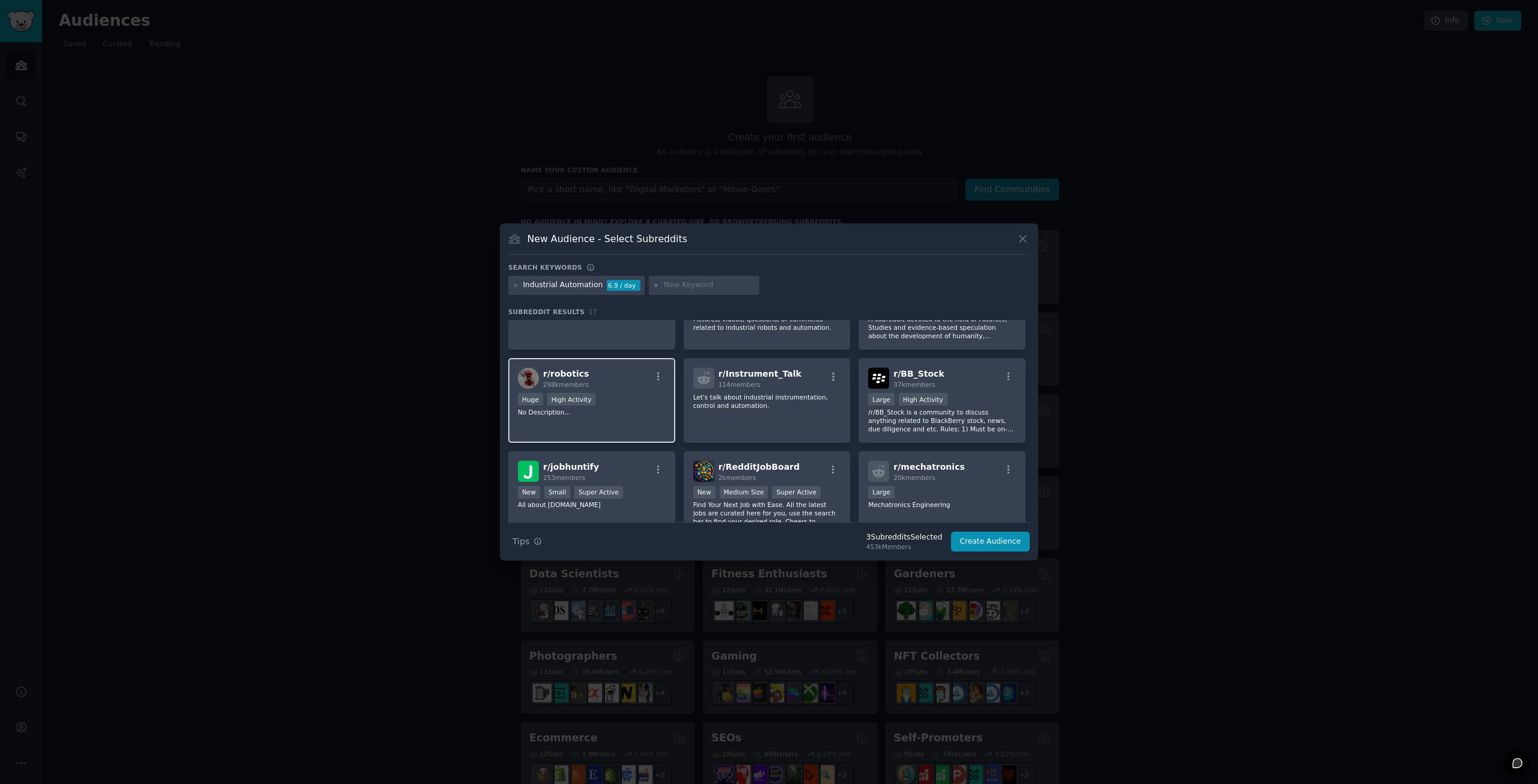
click at [617, 424] on div "r/ robotics 298k members Huge High Activity No Description..." at bounding box center [592, 400] width 167 height 84
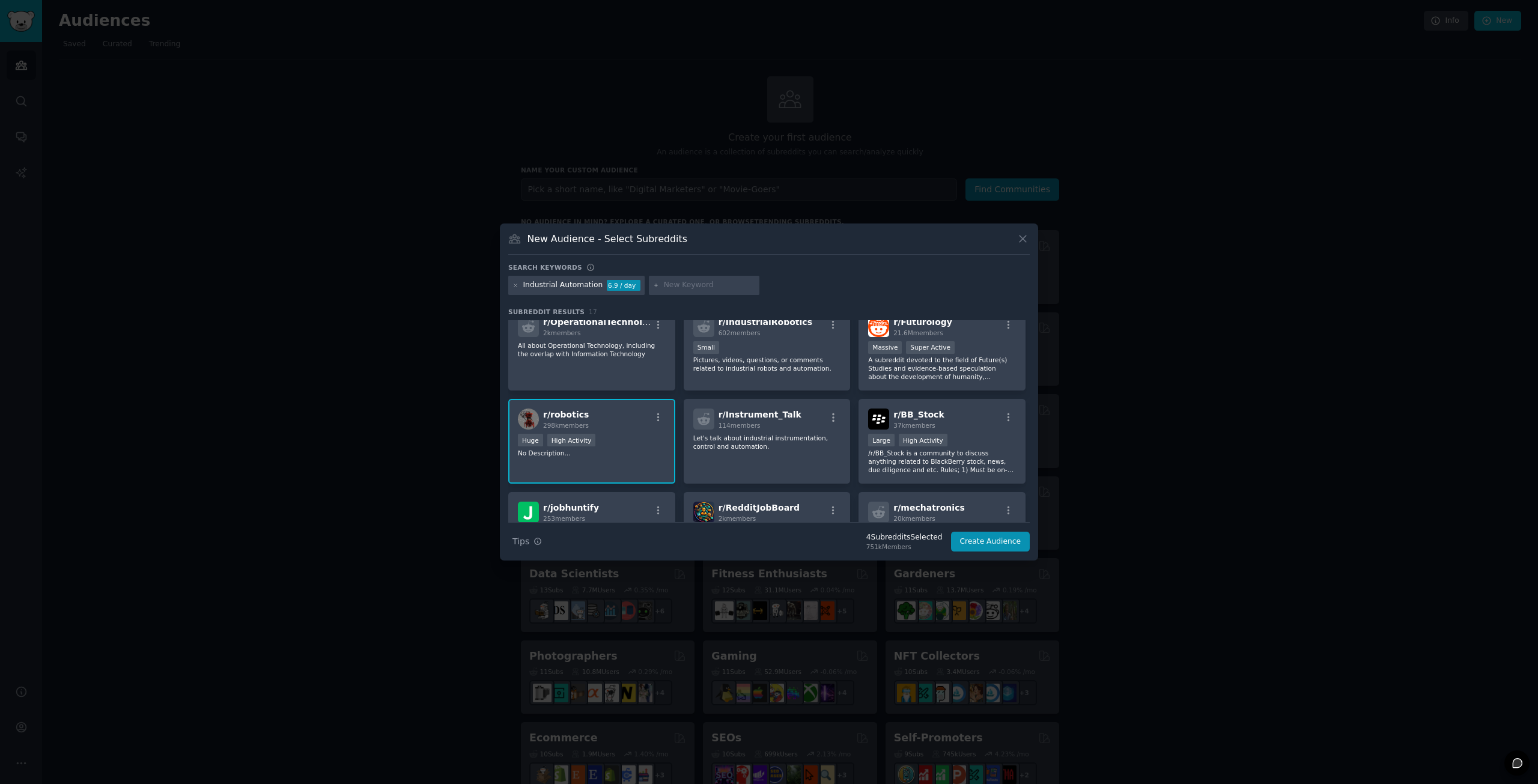
scroll to position [140, 0]
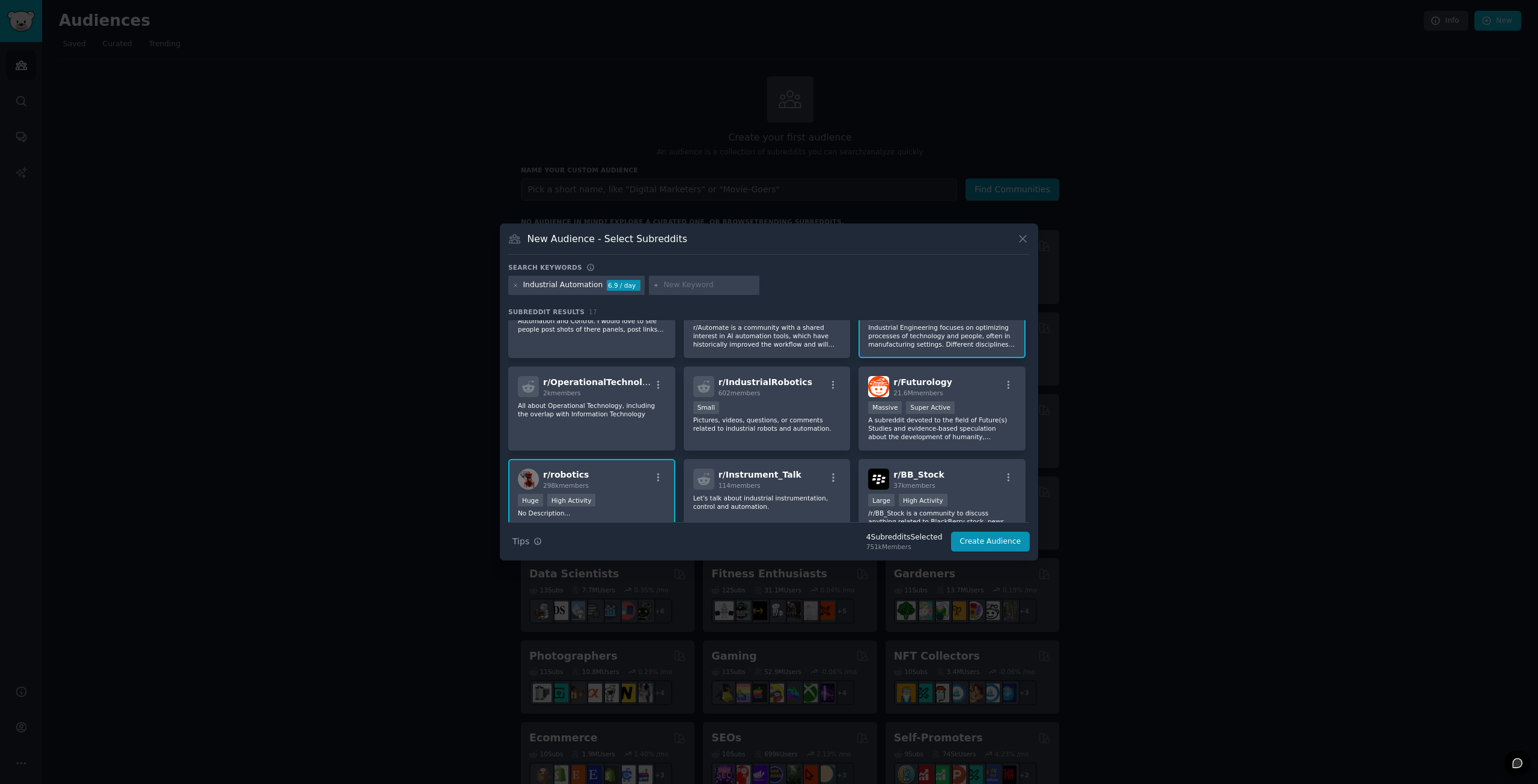
click at [692, 287] on input "text" at bounding box center [710, 285] width 91 height 11
type input "Industrial Data"
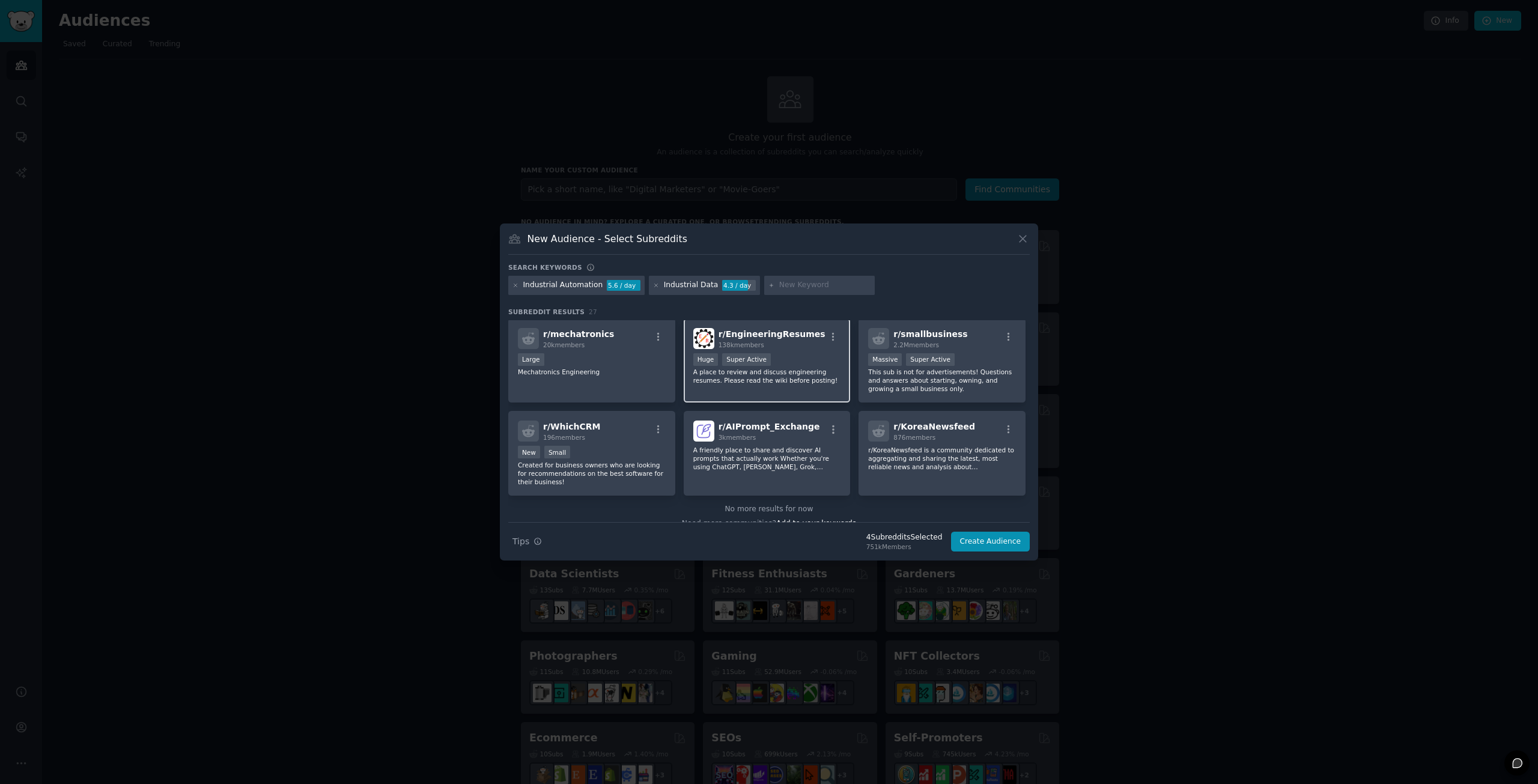
scroll to position [636, 0]
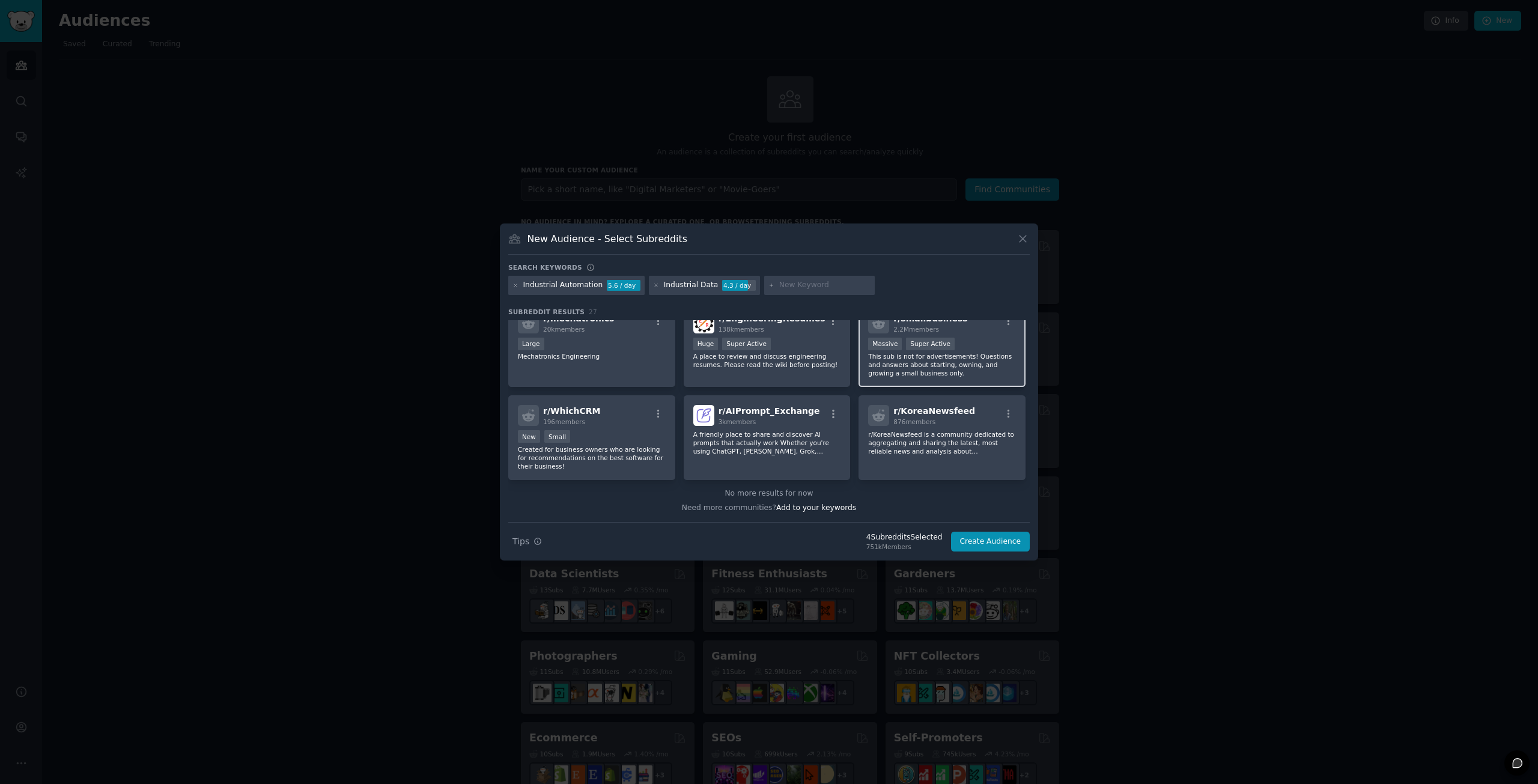
click at [981, 360] on p "This sub is not for advertisements! Questions and answers about starting, ownin…" at bounding box center [942, 364] width 148 height 25
click at [653, 284] on icon at bounding box center [656, 285] width 7 height 7
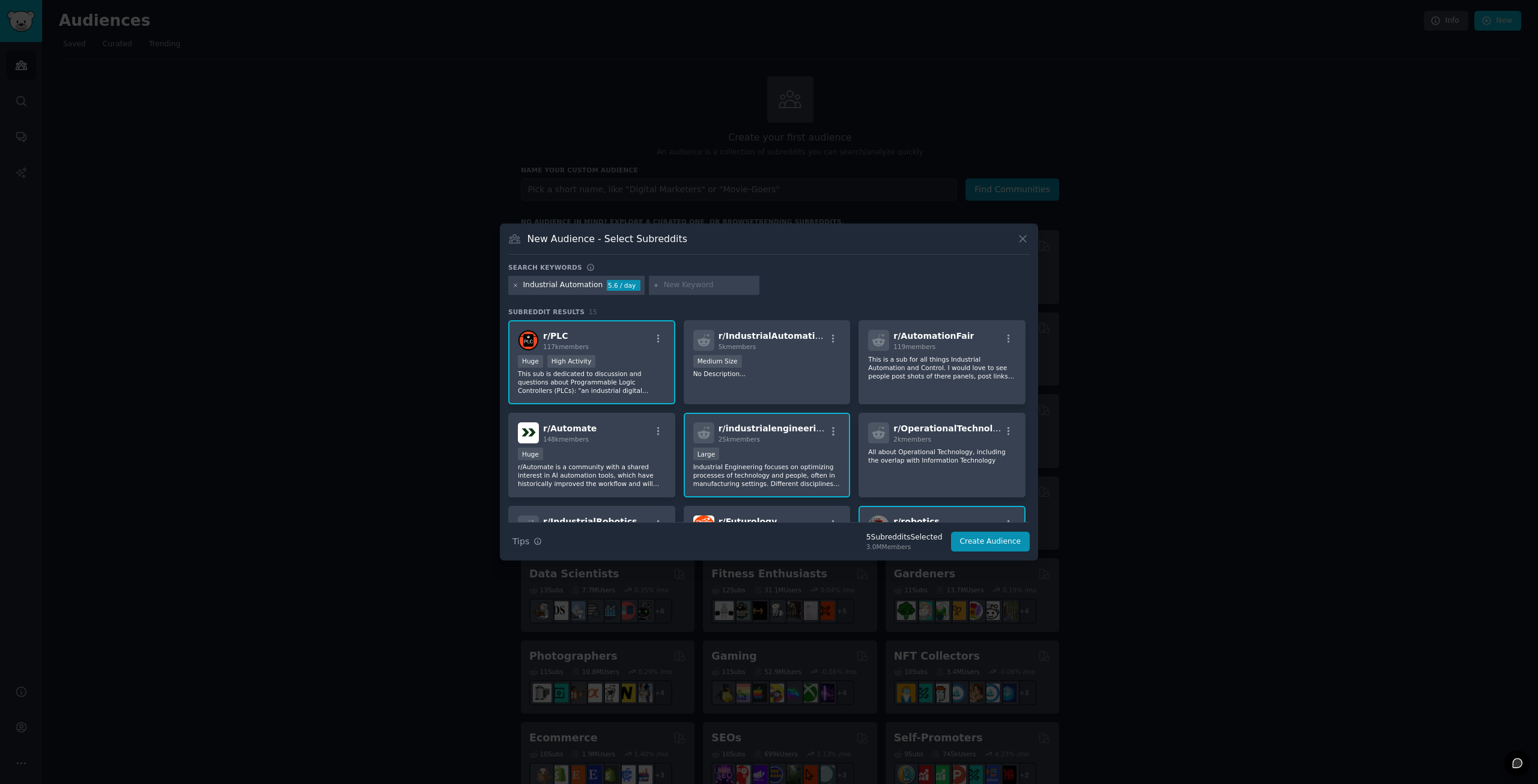
click at [515, 287] on icon at bounding box center [516, 285] width 3 height 3
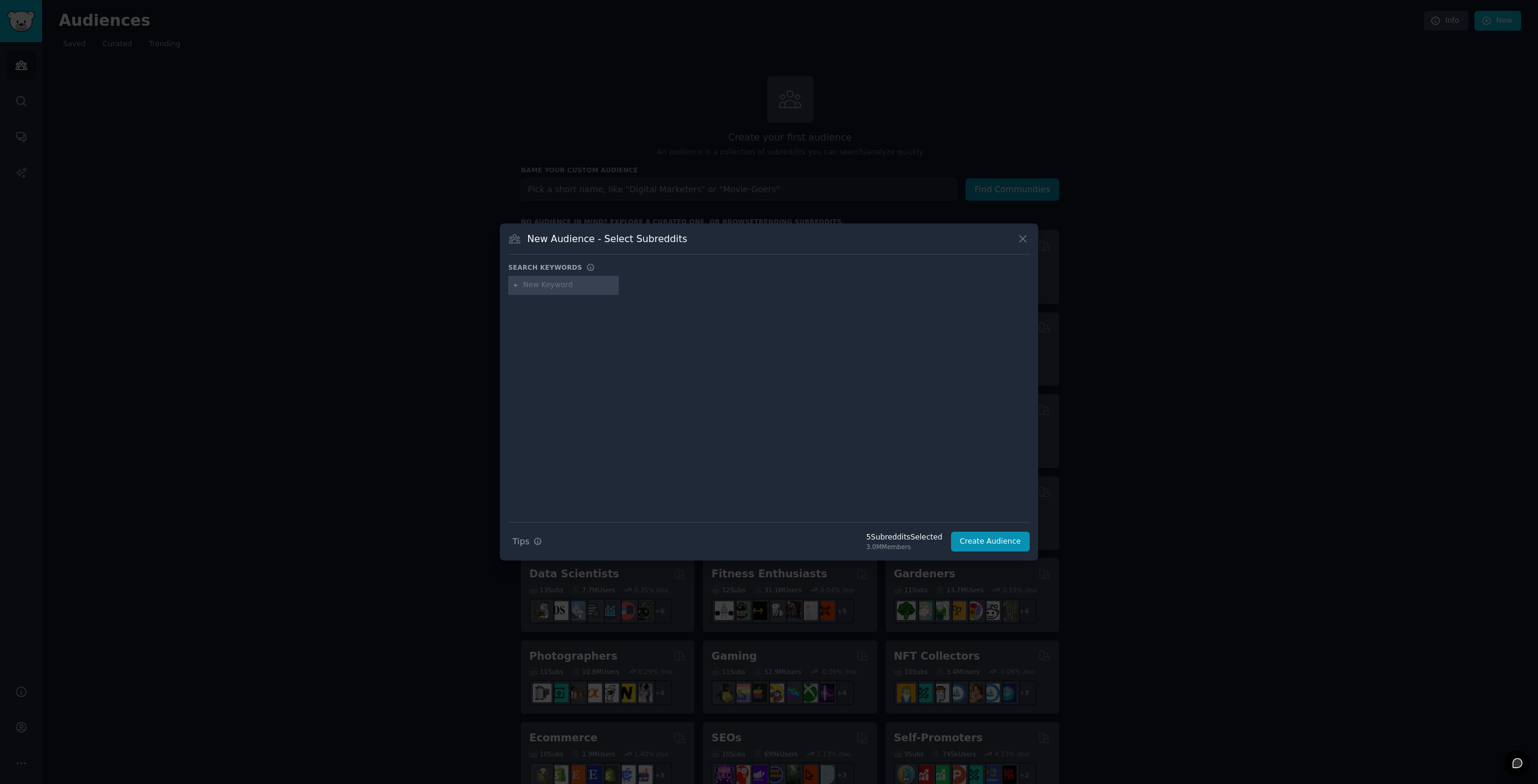
click at [535, 284] on input "text" at bounding box center [569, 285] width 91 height 11
type input "first home buyers"
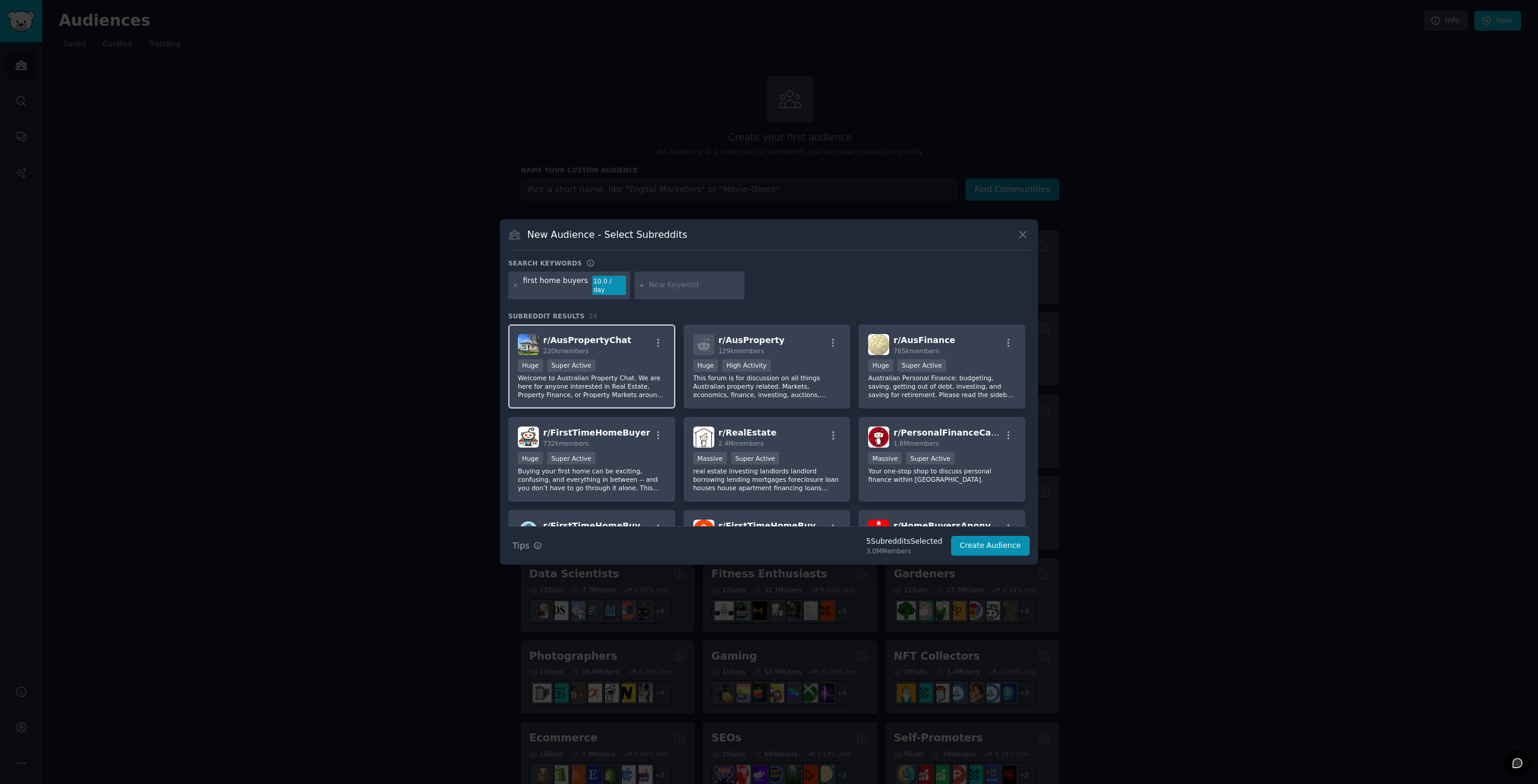
click at [619, 367] on div "Huge Super Active" at bounding box center [592, 367] width 148 height 15
click at [759, 379] on p "This forum is for discussion on all things Australian property related. Markets…" at bounding box center [767, 386] width 148 height 25
click at [633, 479] on p "Buying your first home can be exciting, confusing, and everything in between --…" at bounding box center [592, 479] width 148 height 25
click at [752, 476] on p "real estate investing landlords landlord borrowing lending mortgages foreclosur…" at bounding box center [767, 479] width 148 height 25
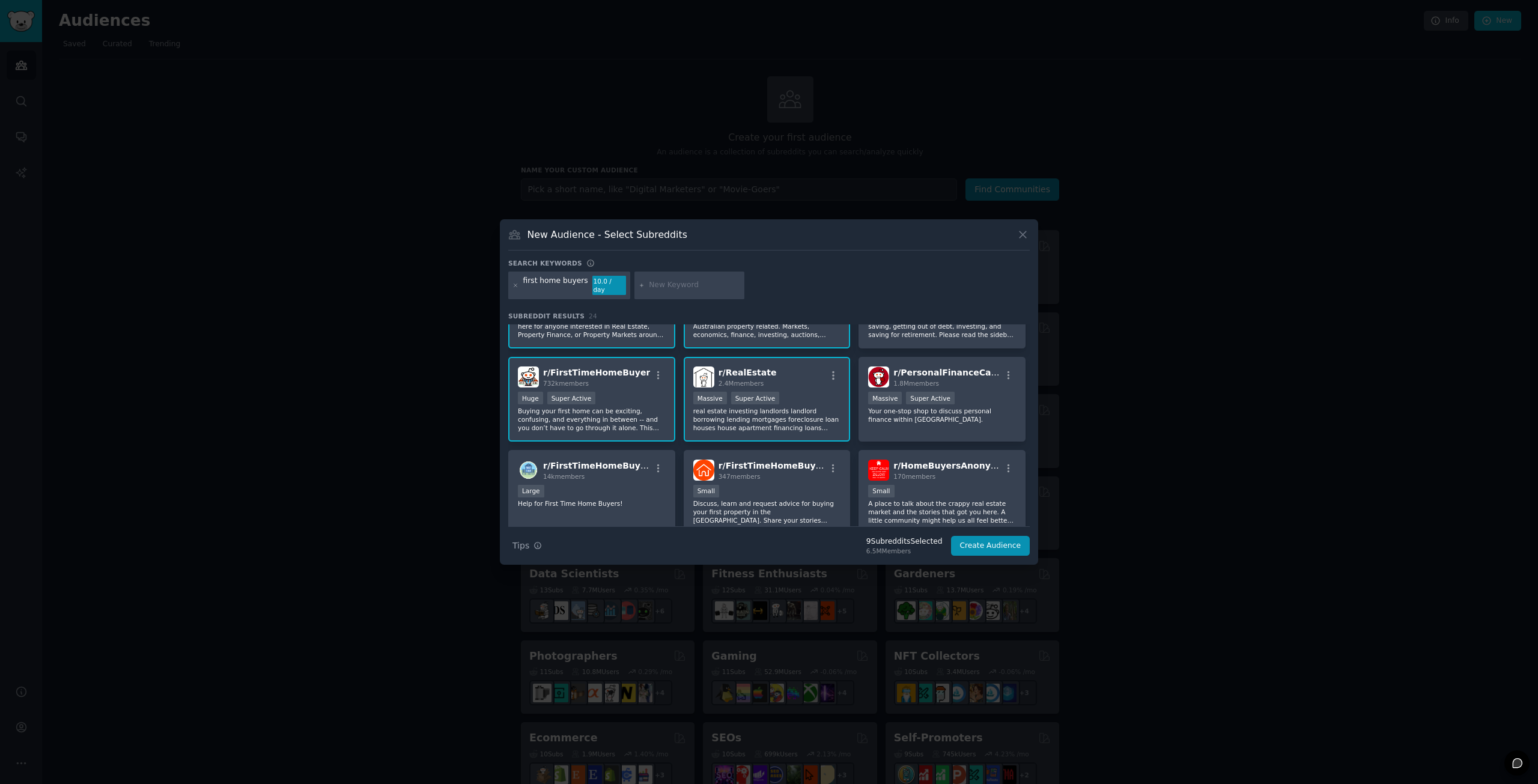
scroll to position [120, 0]
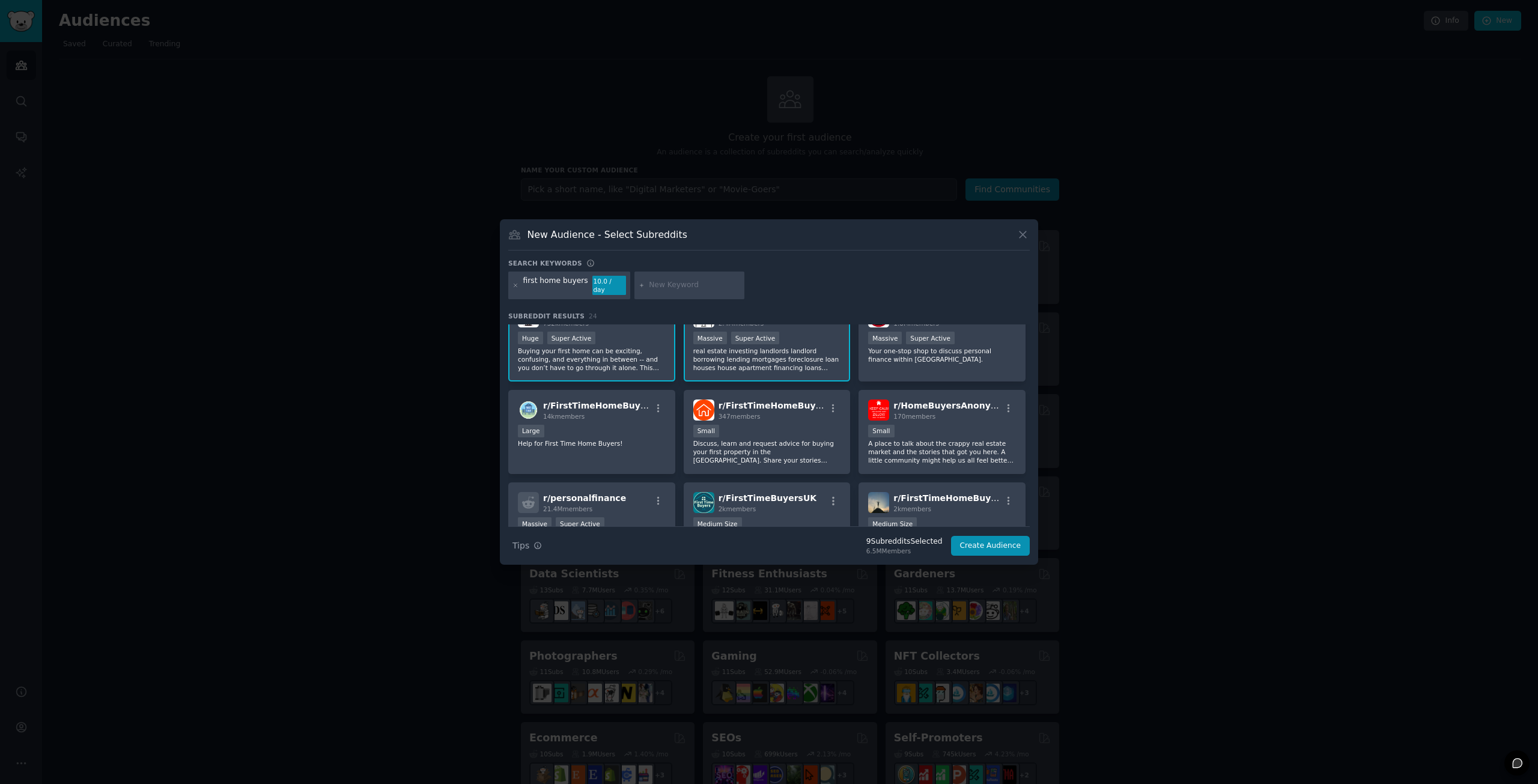
click at [782, 348] on p "real estate investing landlords landlord borrowing lending mortgages foreclosur…" at bounding box center [767, 359] width 148 height 25
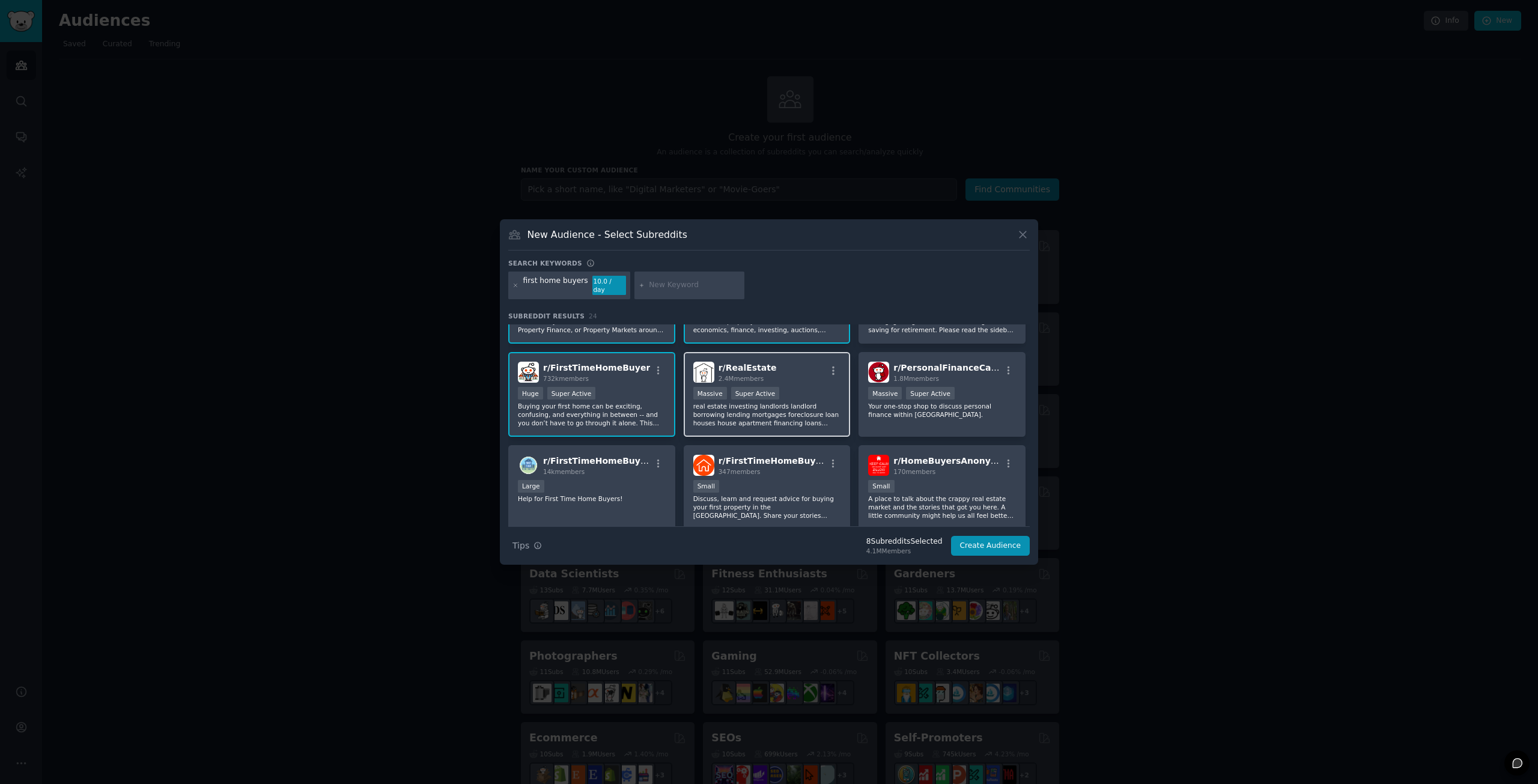
scroll to position [60, 0]
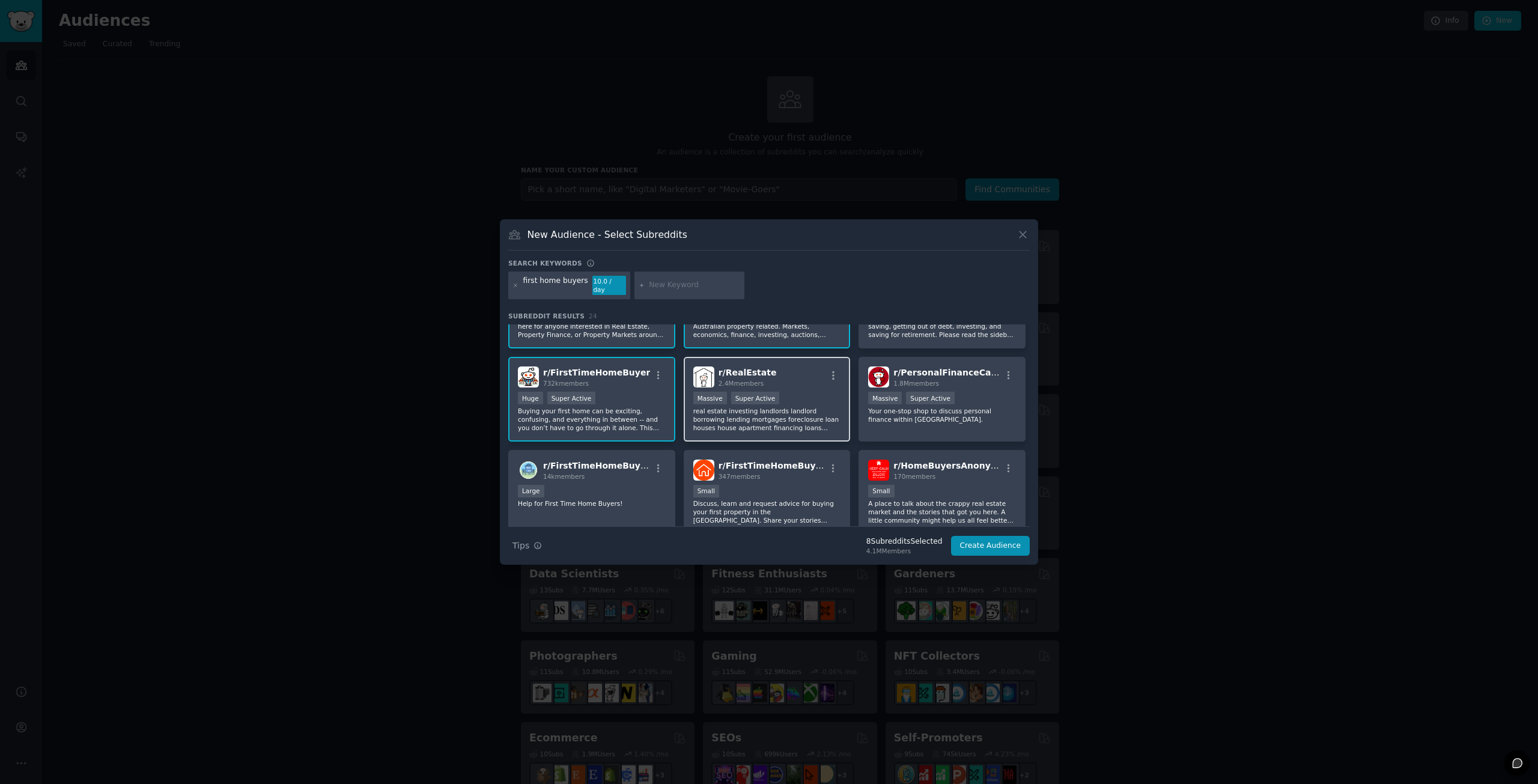
click at [787, 417] on p "real estate investing landlords landlord borrowing lending mortgages foreclosur…" at bounding box center [767, 419] width 148 height 25
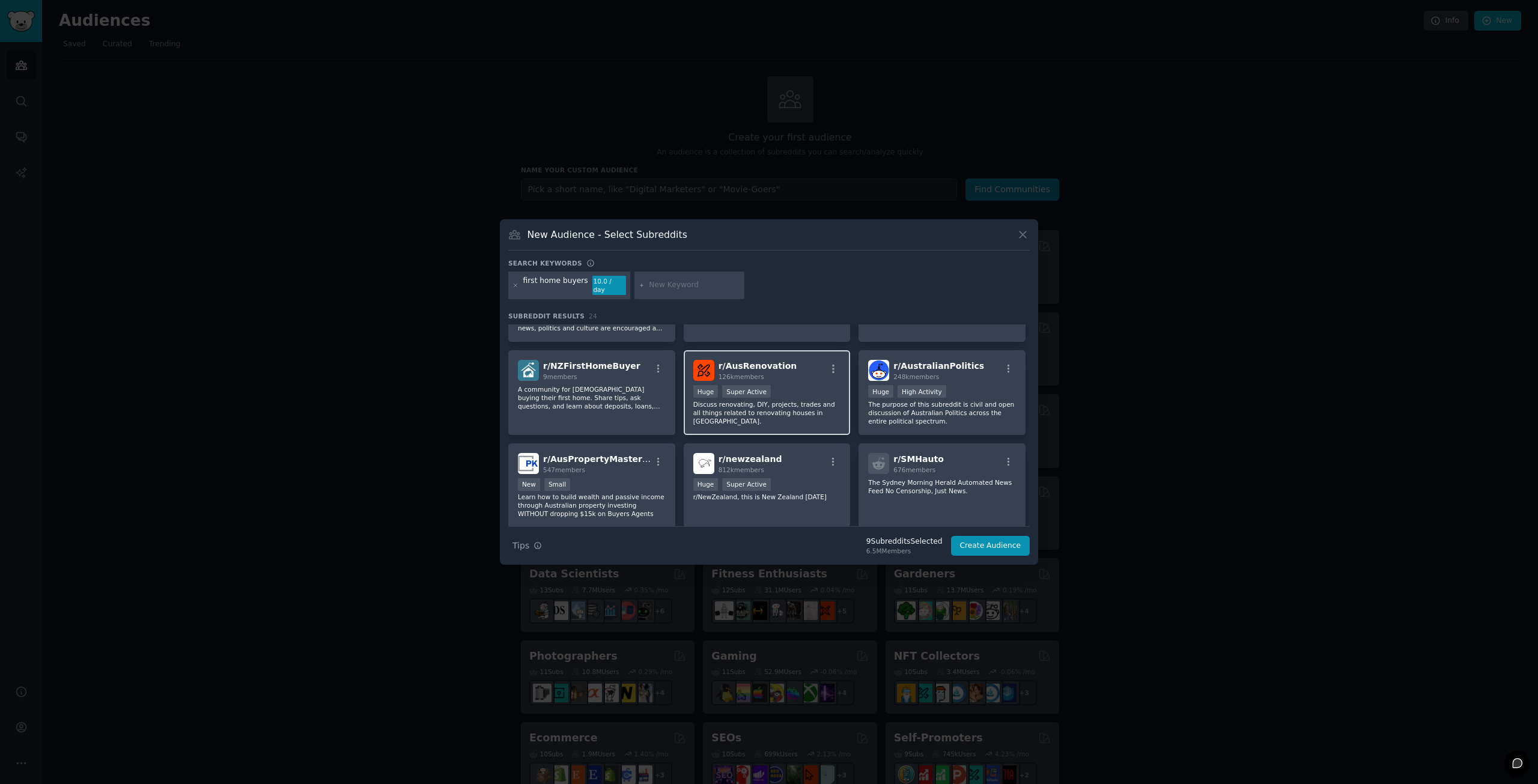
scroll to position [541, 0]
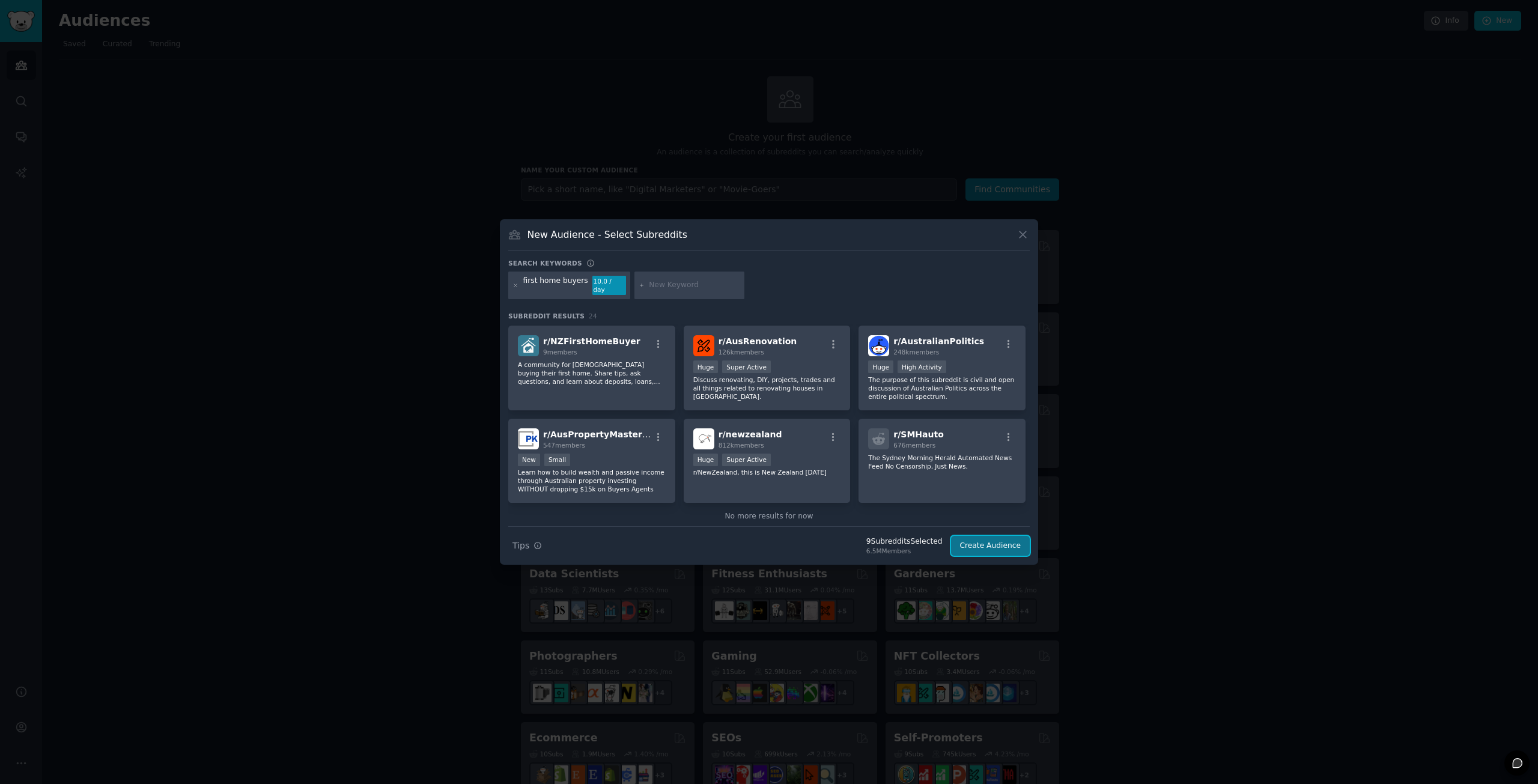
click at [994, 539] on button "Create Audience" at bounding box center [990, 546] width 79 height 21
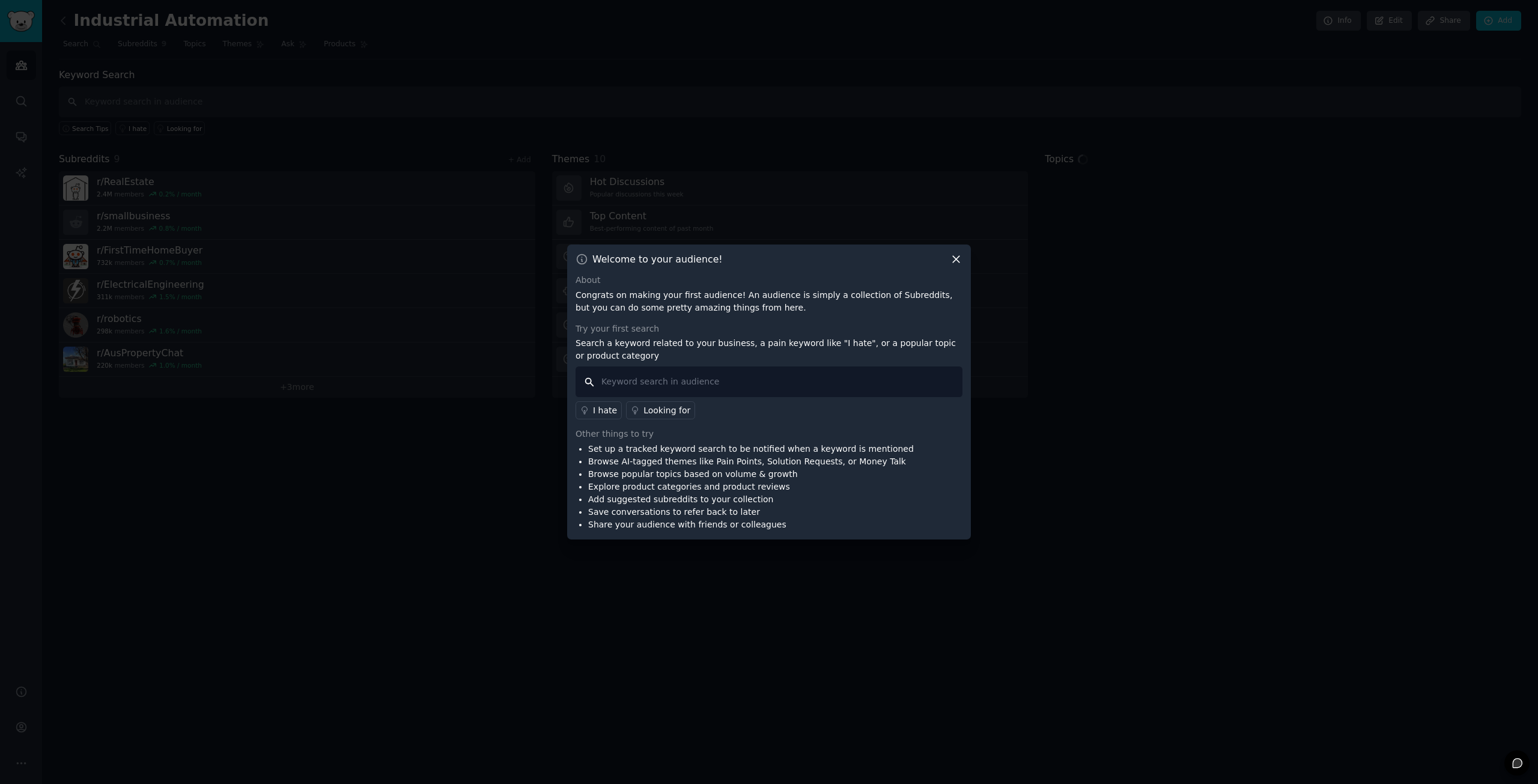
click at [732, 382] on input "text" at bounding box center [769, 382] width 387 height 31
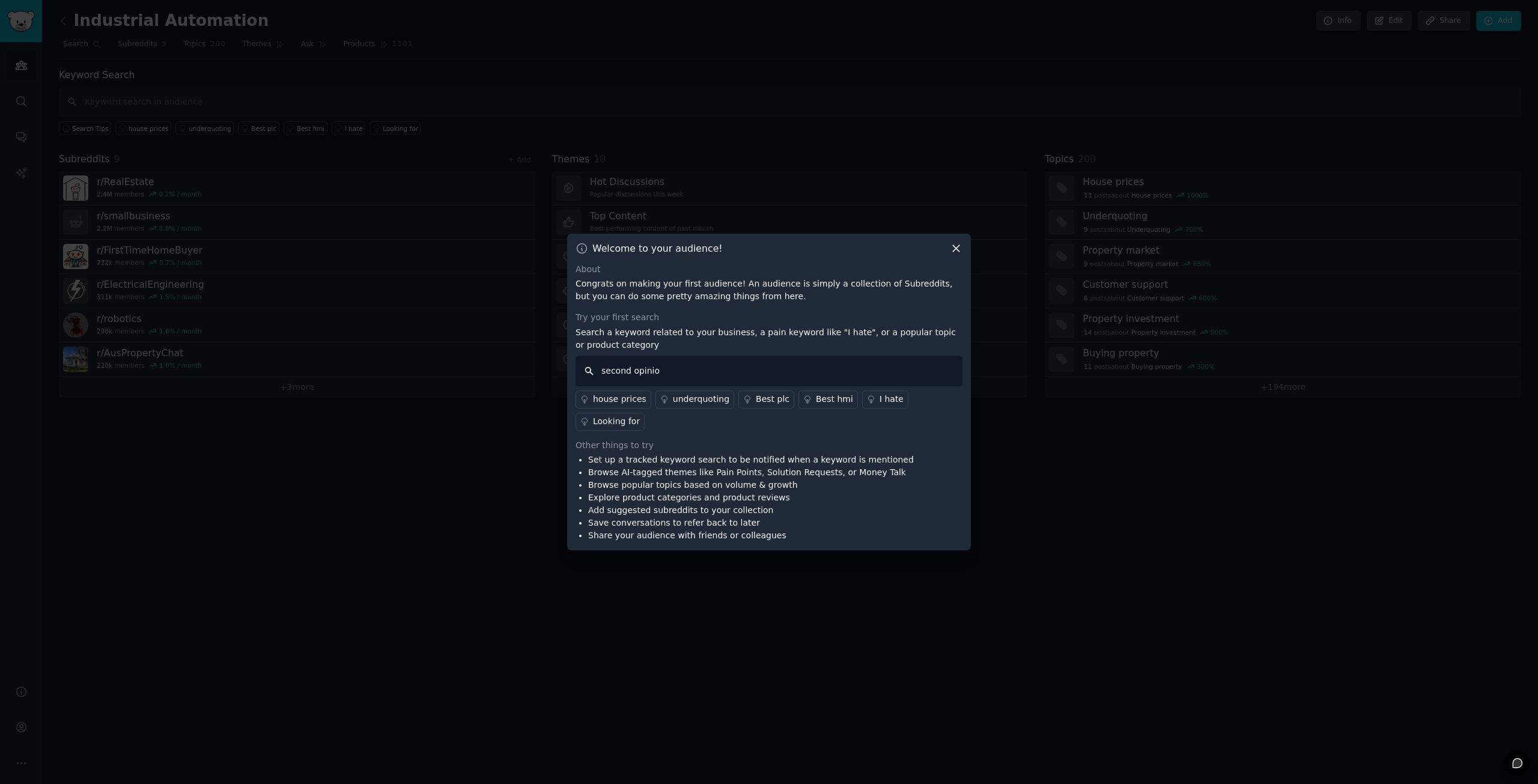
type input "second opinion"
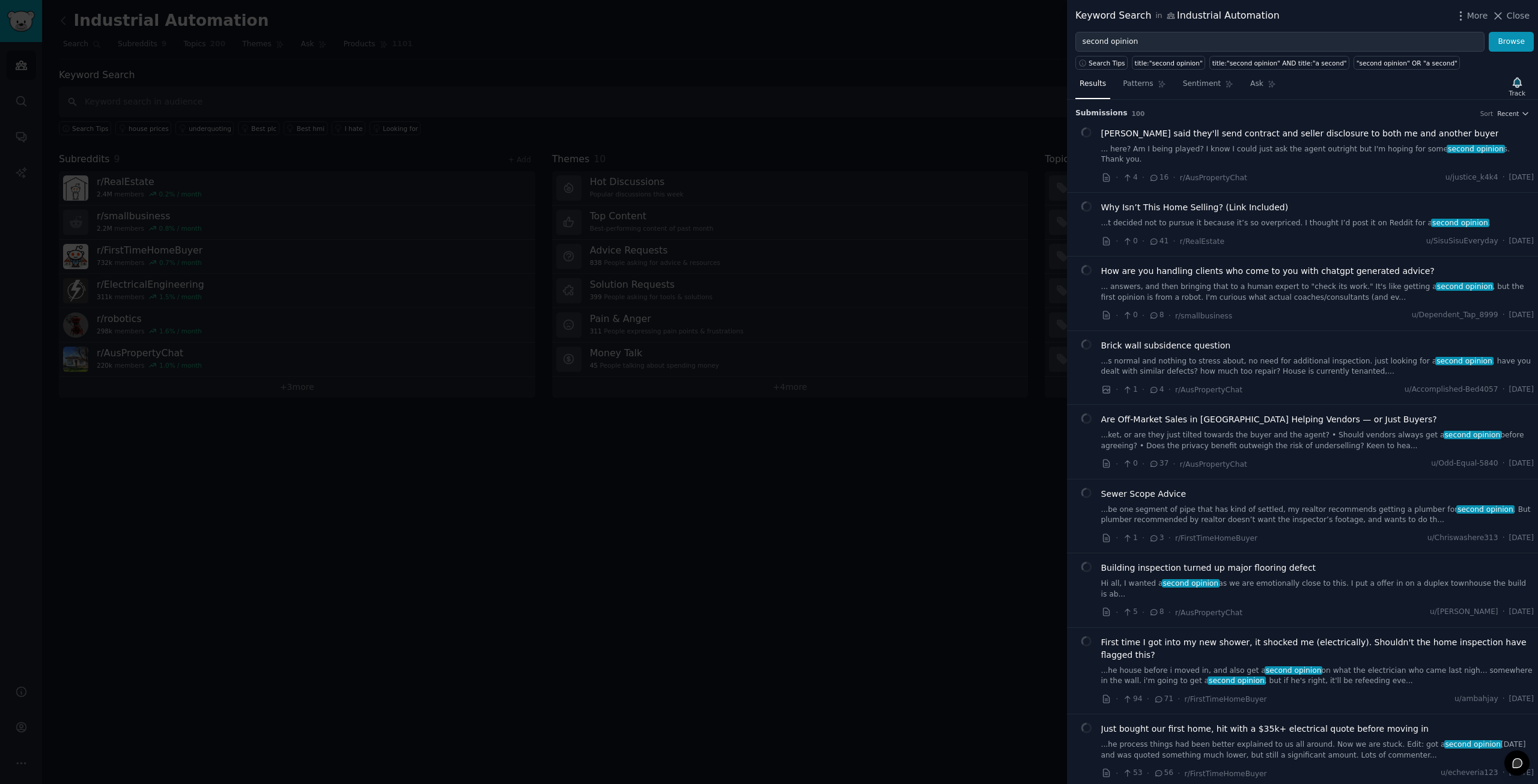
drag, startPoint x: 1142, startPoint y: 84, endPoint x: 1229, endPoint y: 94, distance: 87.6
click at [1142, 84] on span "Patterns" at bounding box center [1138, 84] width 30 height 11
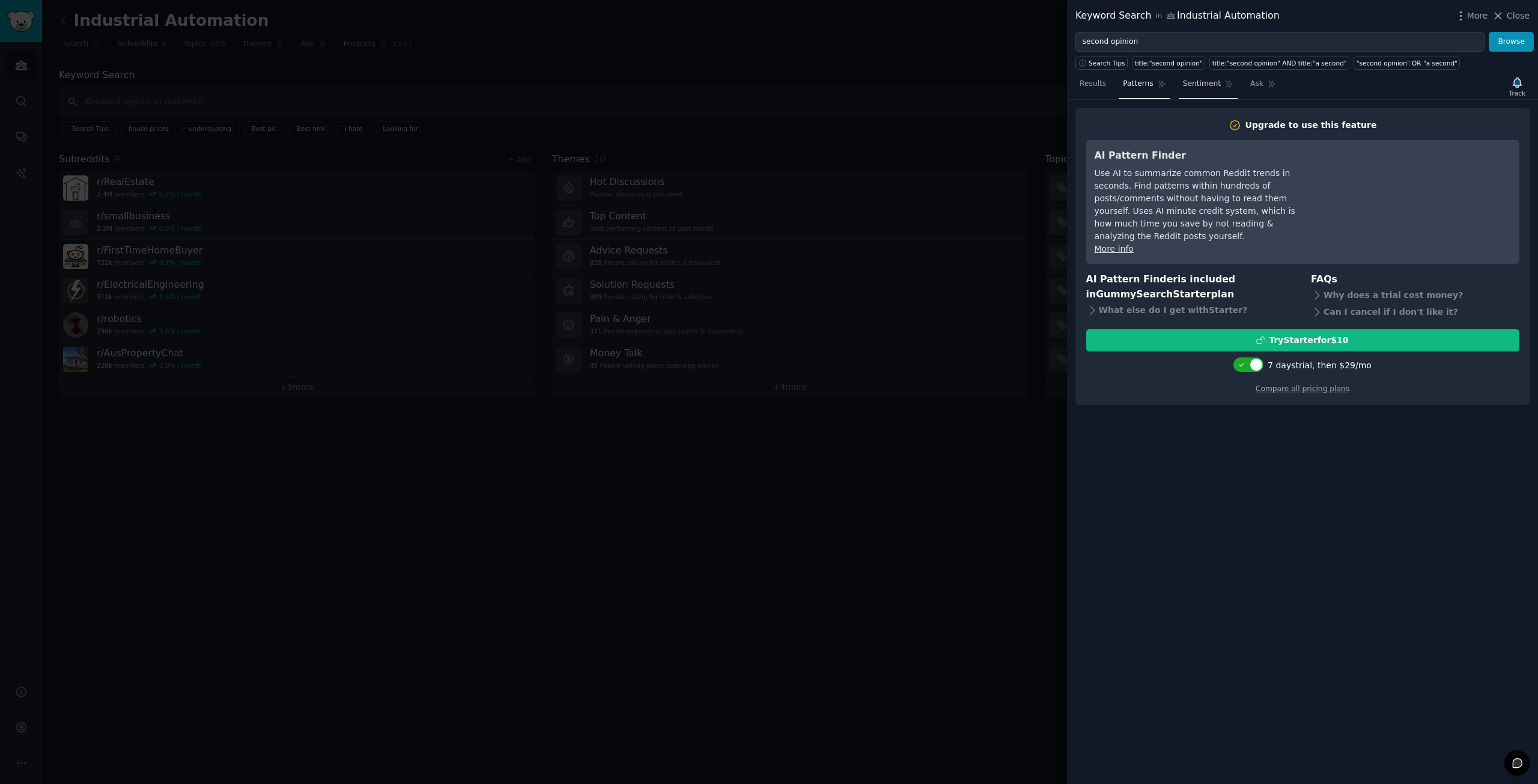
click at [1204, 88] on span "Sentiment" at bounding box center [1202, 84] width 38 height 11
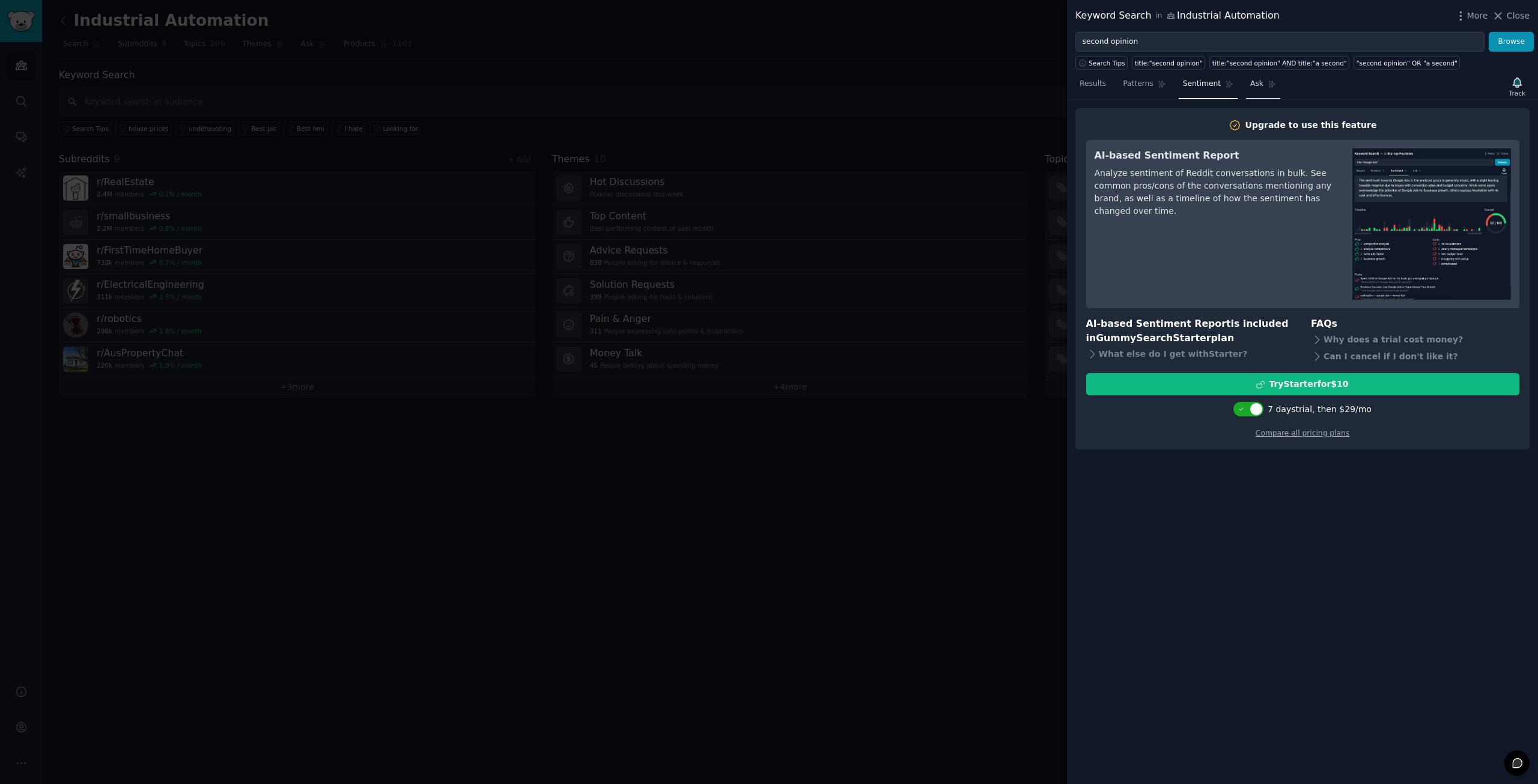
click at [1250, 88] on span "Ask" at bounding box center [1256, 84] width 13 height 11
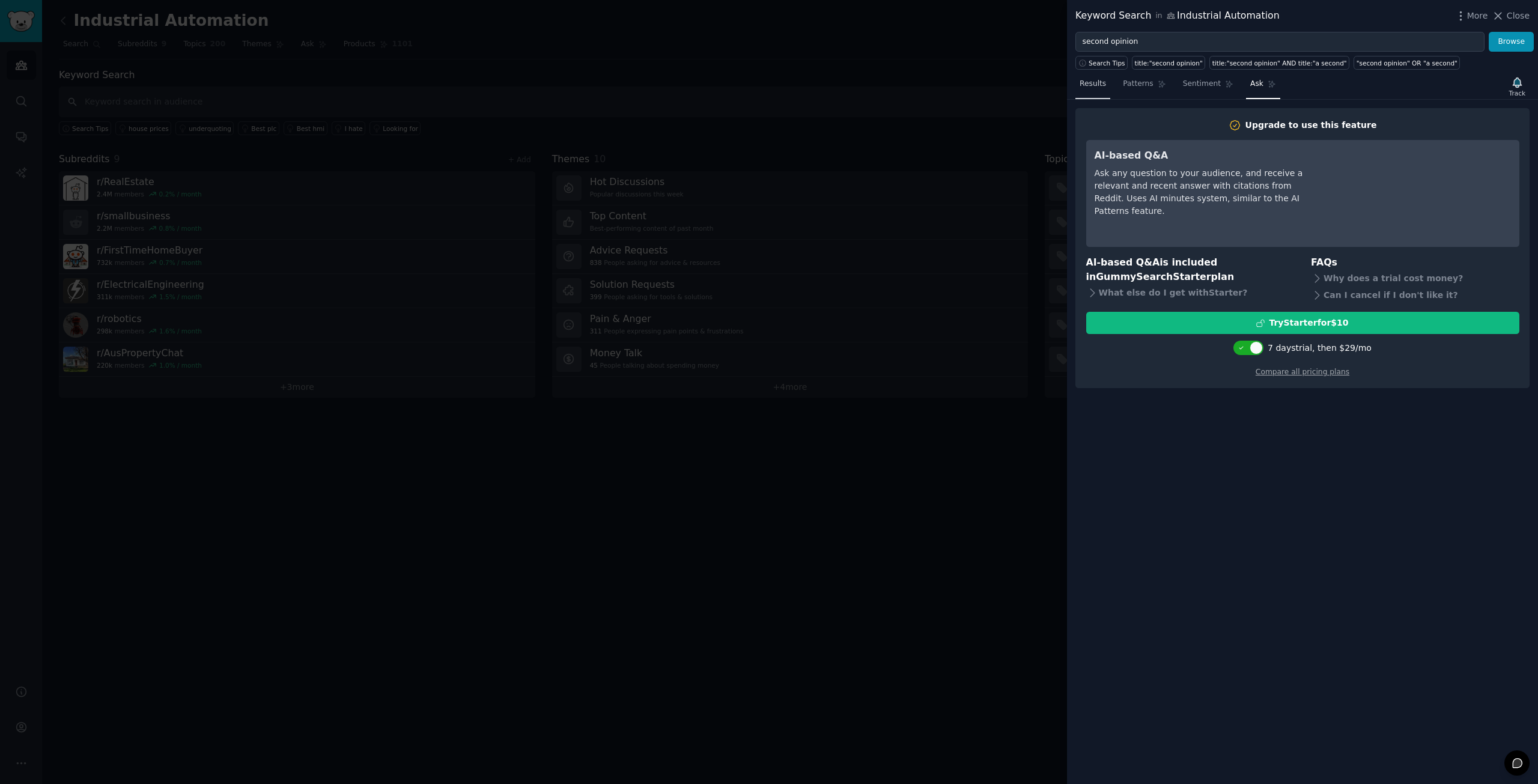
click at [1094, 89] on link "Results" at bounding box center [1093, 86] width 35 height 24
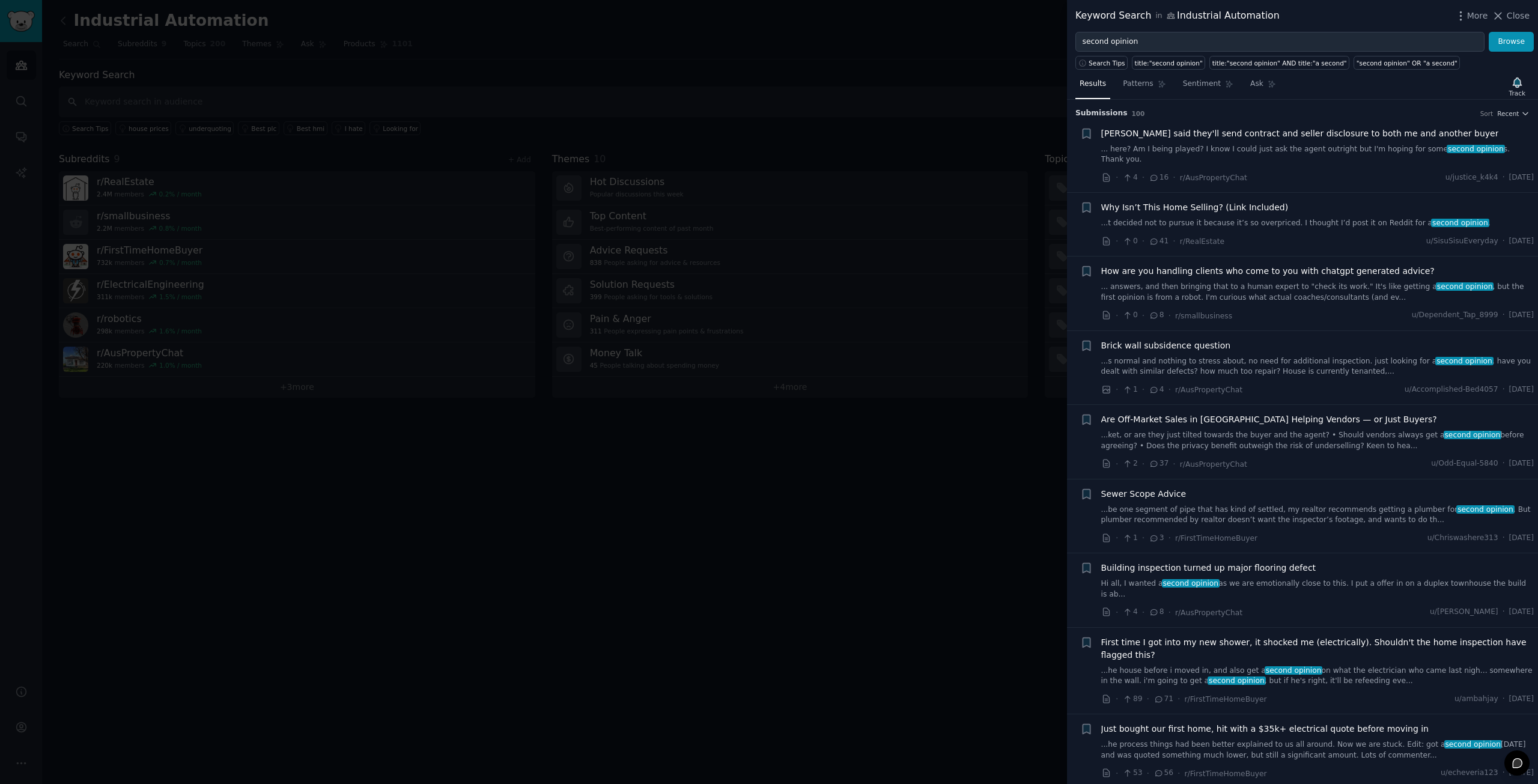
click at [935, 362] on div at bounding box center [769, 392] width 1538 height 784
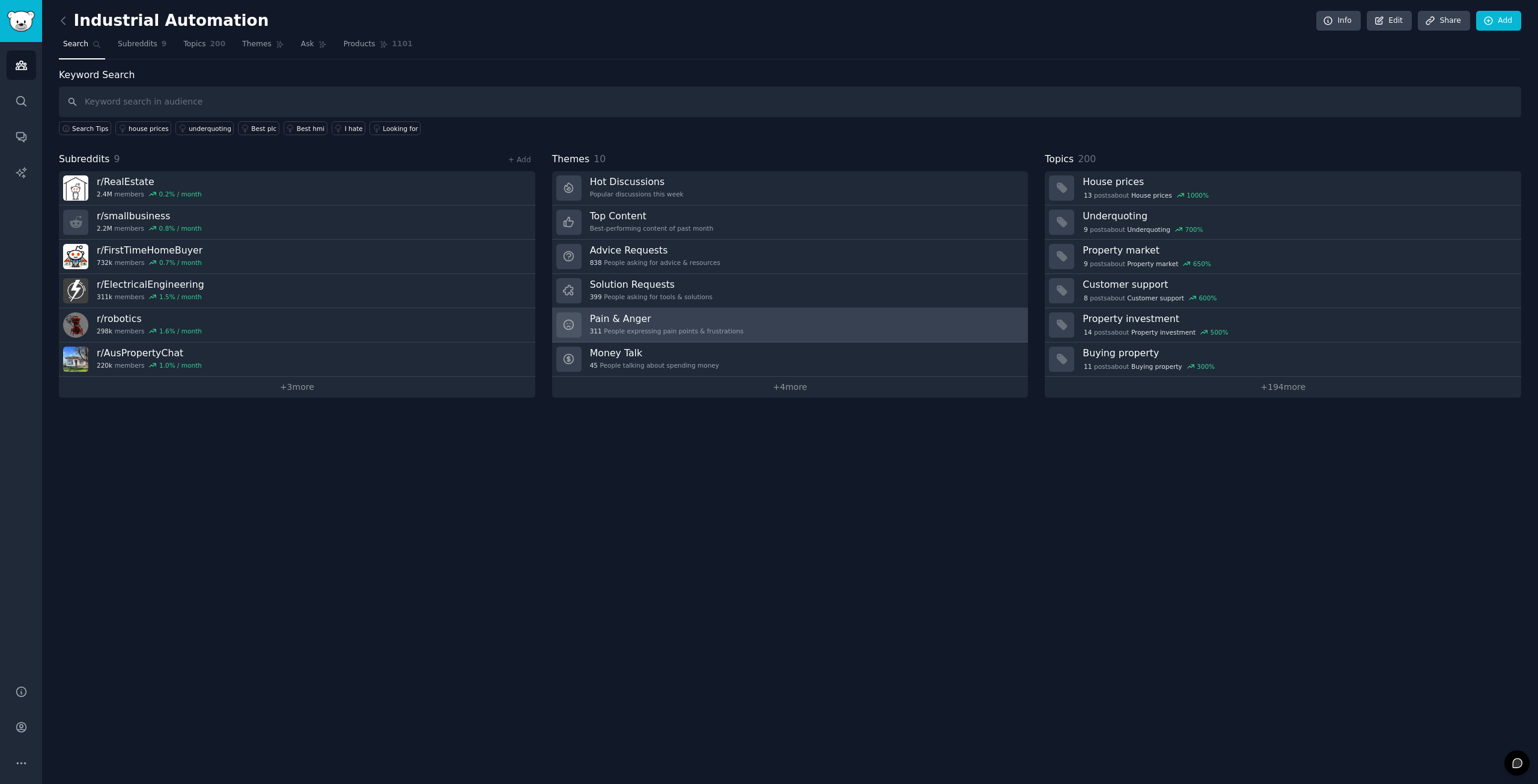
click at [656, 320] on h3 "Pain & Anger" at bounding box center [667, 318] width 154 height 13
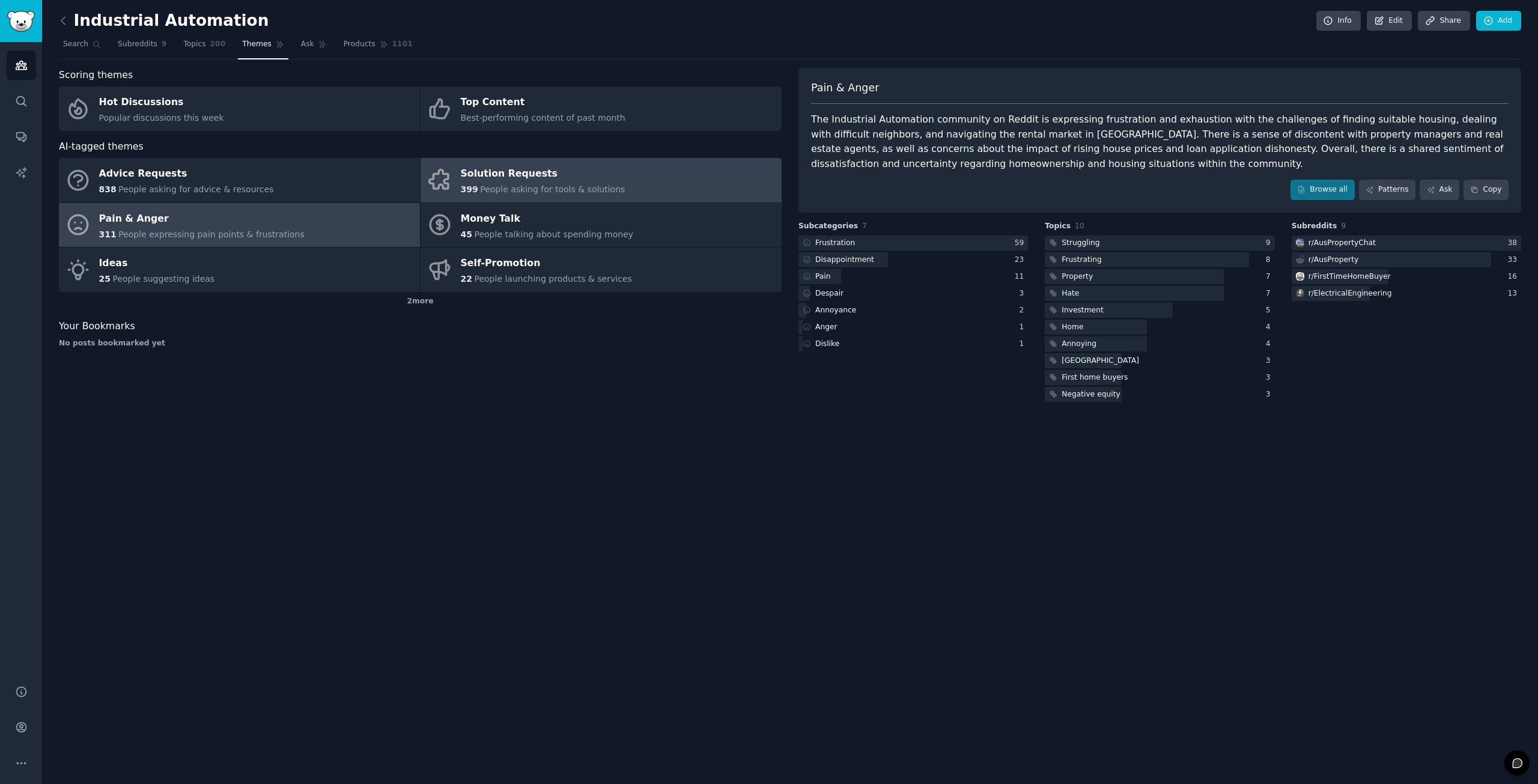
click at [558, 191] on span "People asking for tools & solutions" at bounding box center [552, 189] width 145 height 9
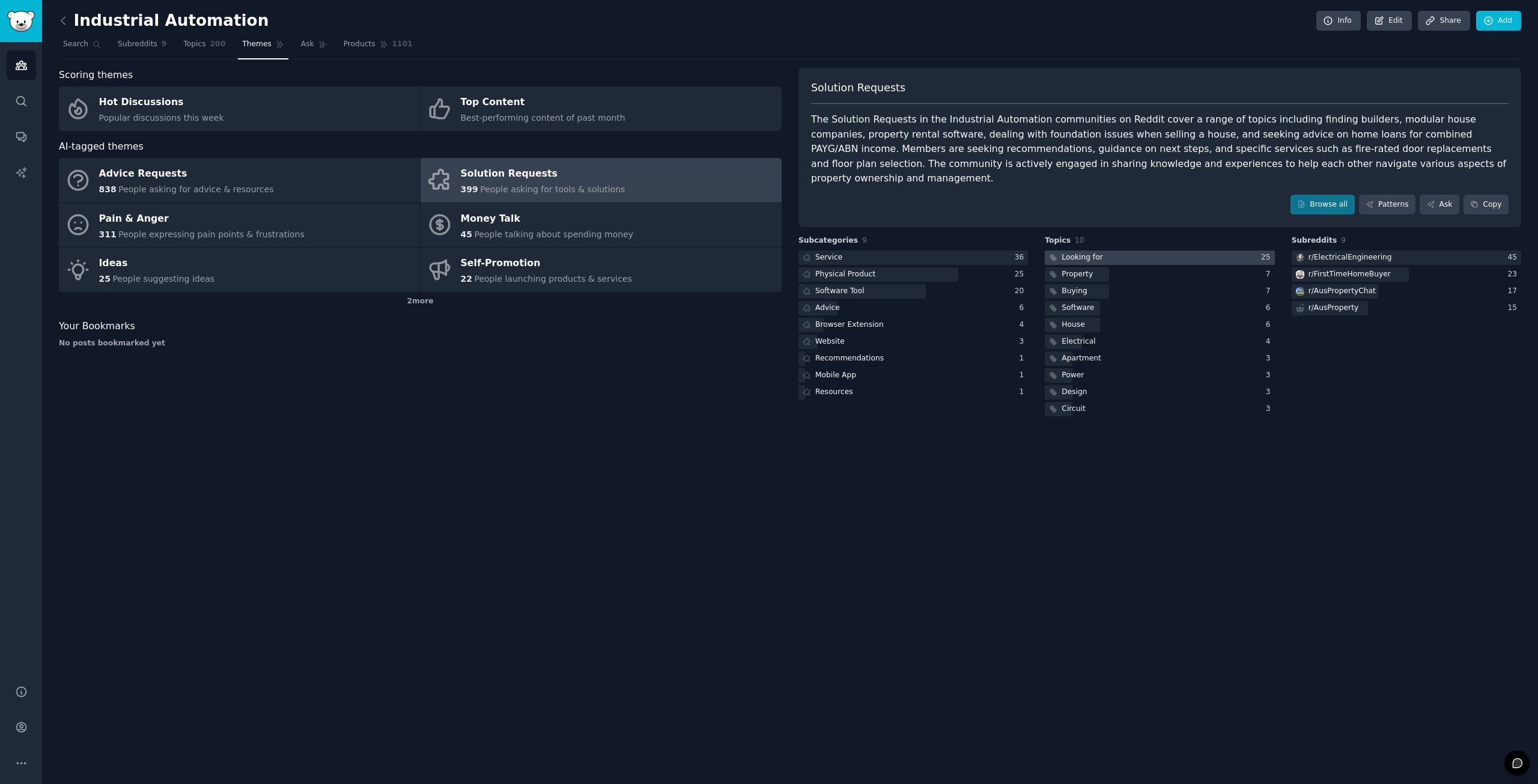
click at [1109, 250] on div at bounding box center [1159, 258] width 230 height 15
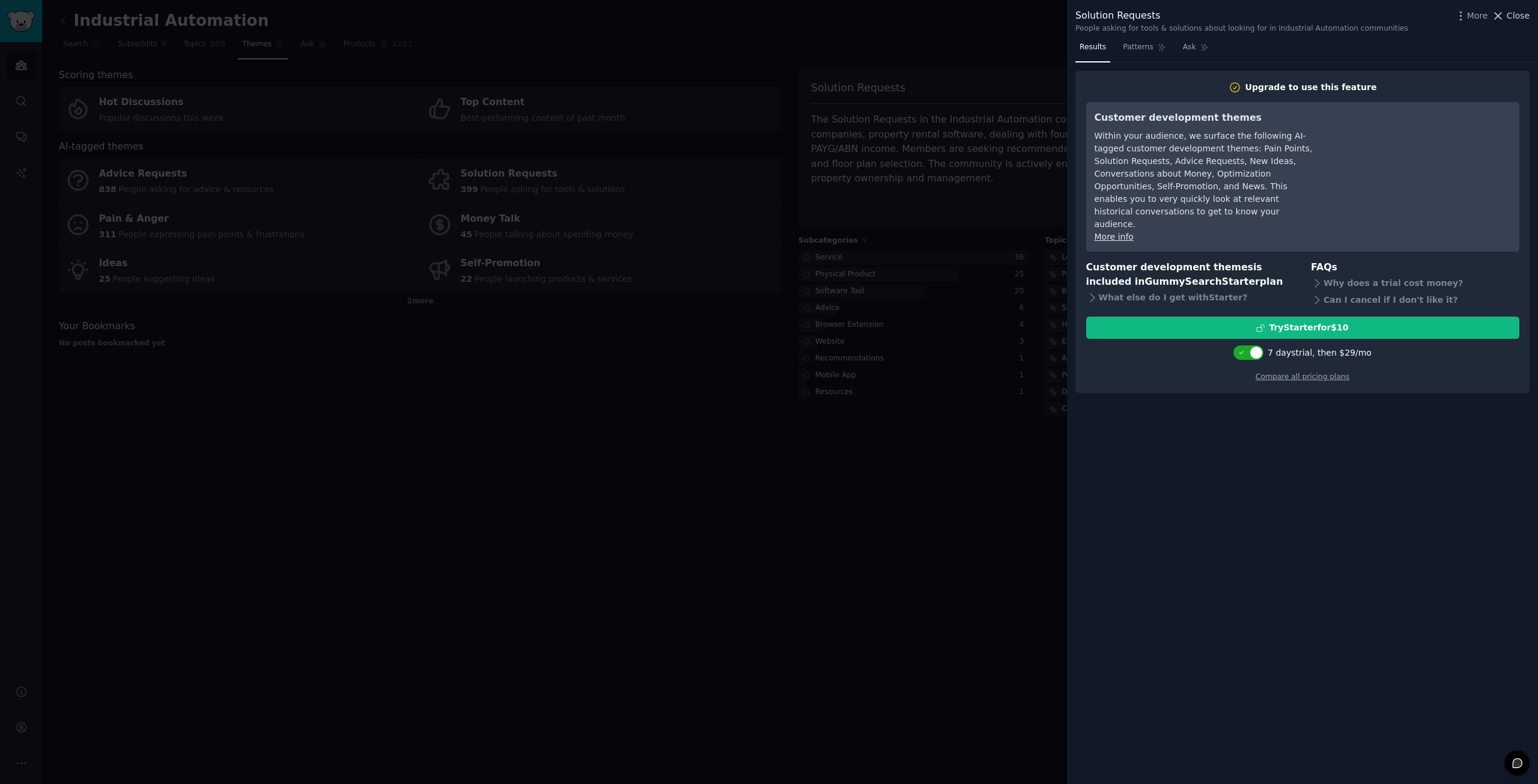
click at [1512, 20] on span "Close" at bounding box center [1518, 16] width 23 height 13
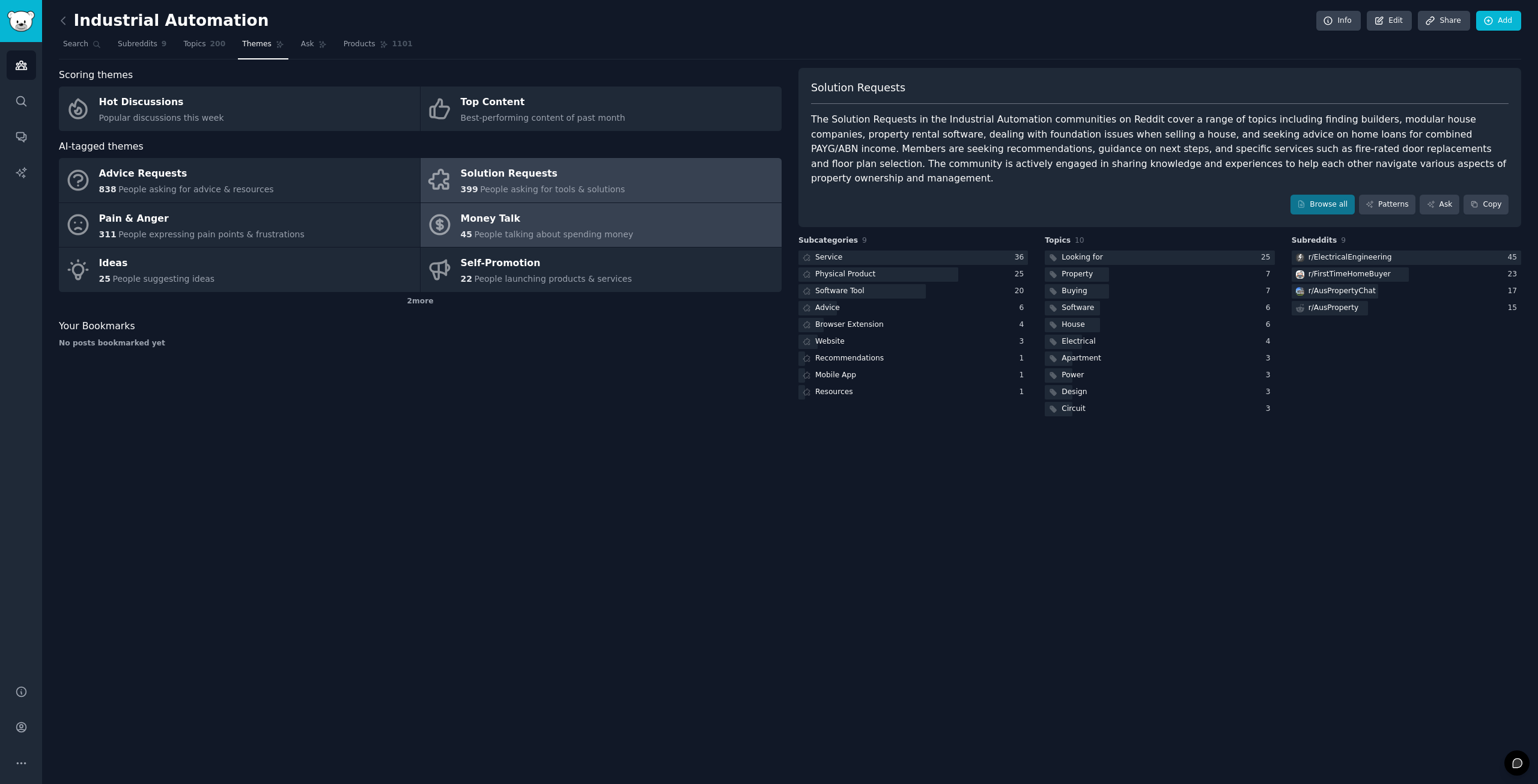
click at [546, 230] on span "People talking about spending money" at bounding box center [553, 234] width 159 height 9
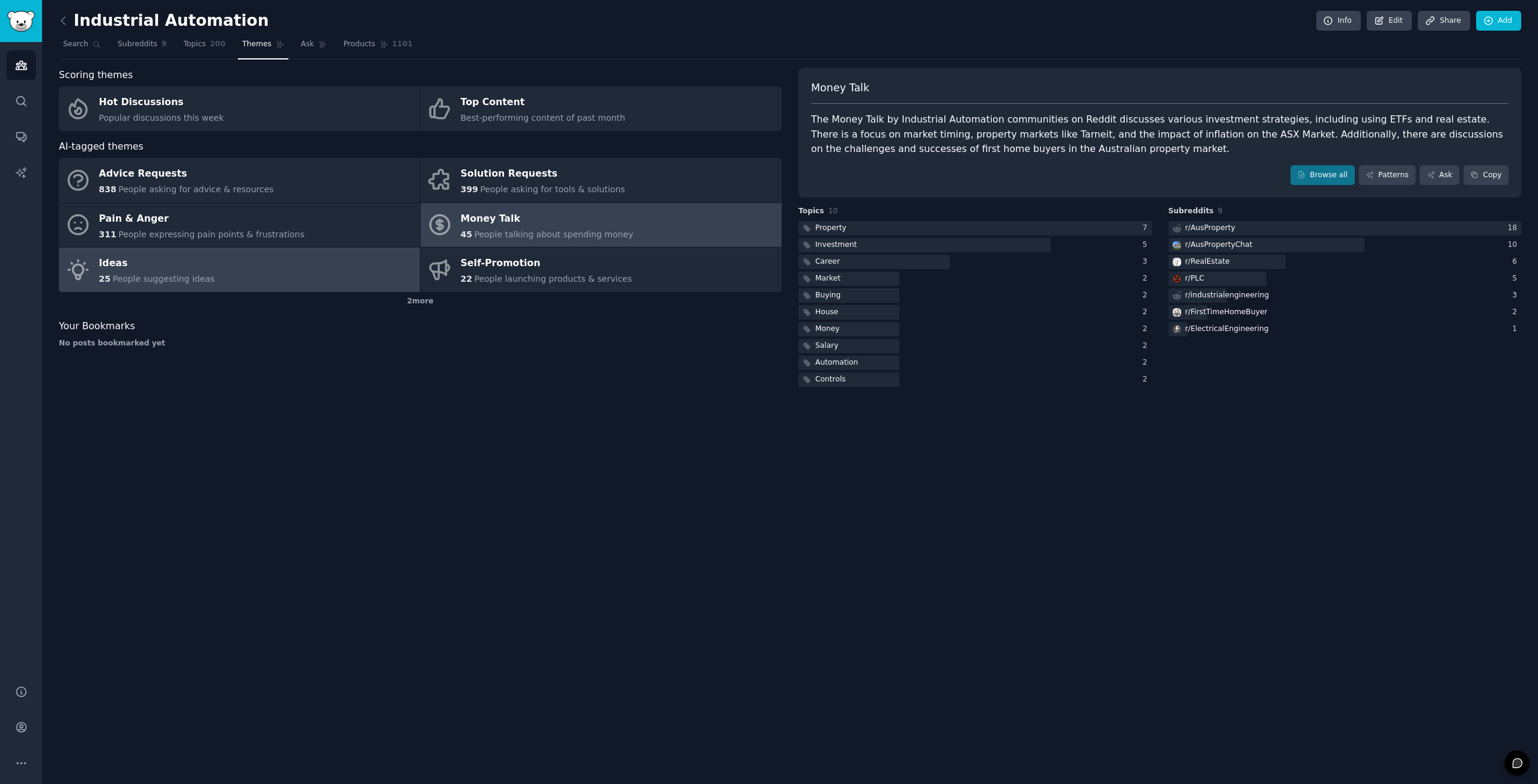
click at [282, 271] on link "Ideas 25 People suggesting ideas" at bounding box center [239, 269] width 361 height 44
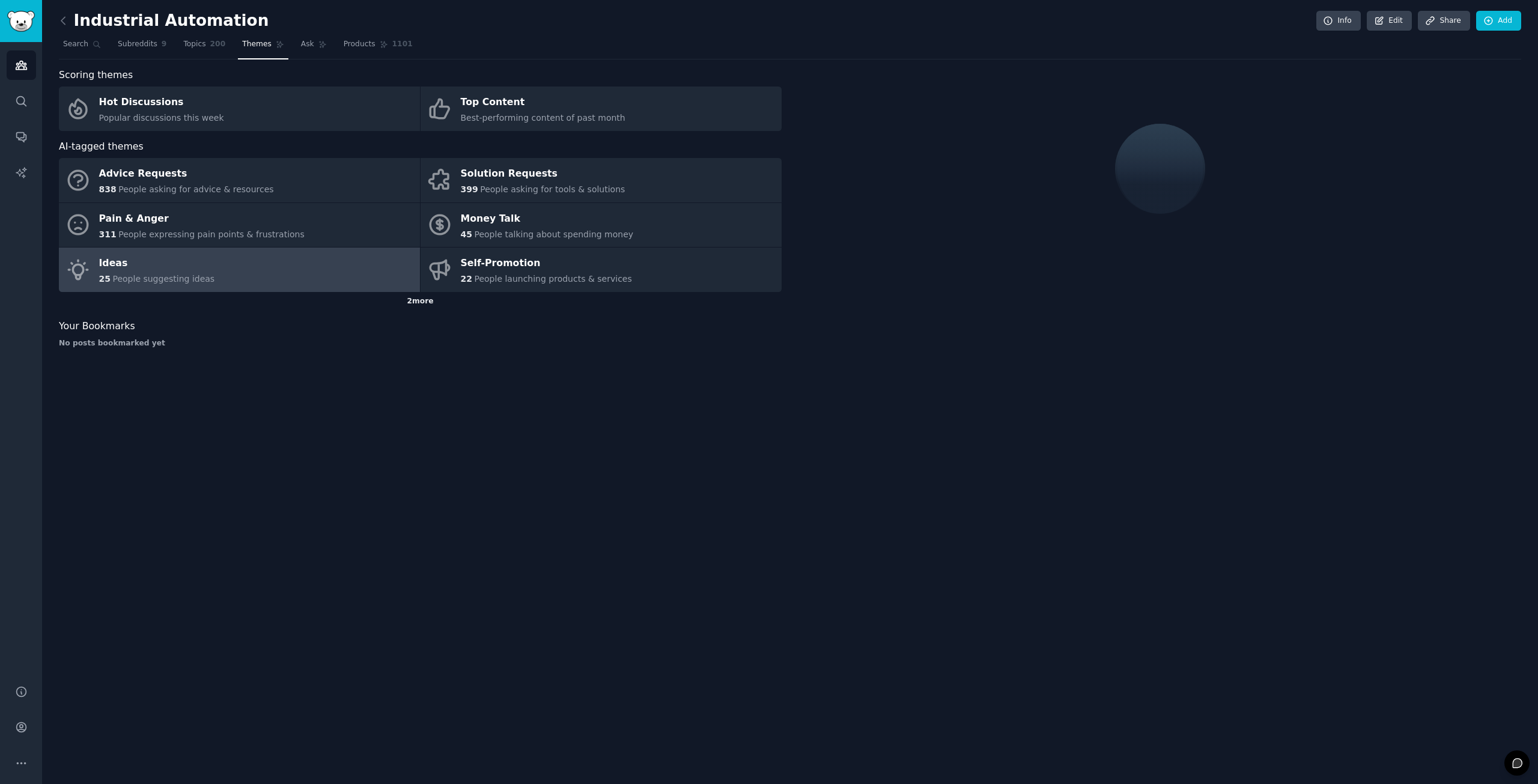
click at [414, 302] on div "2 more" at bounding box center [420, 301] width 723 height 19
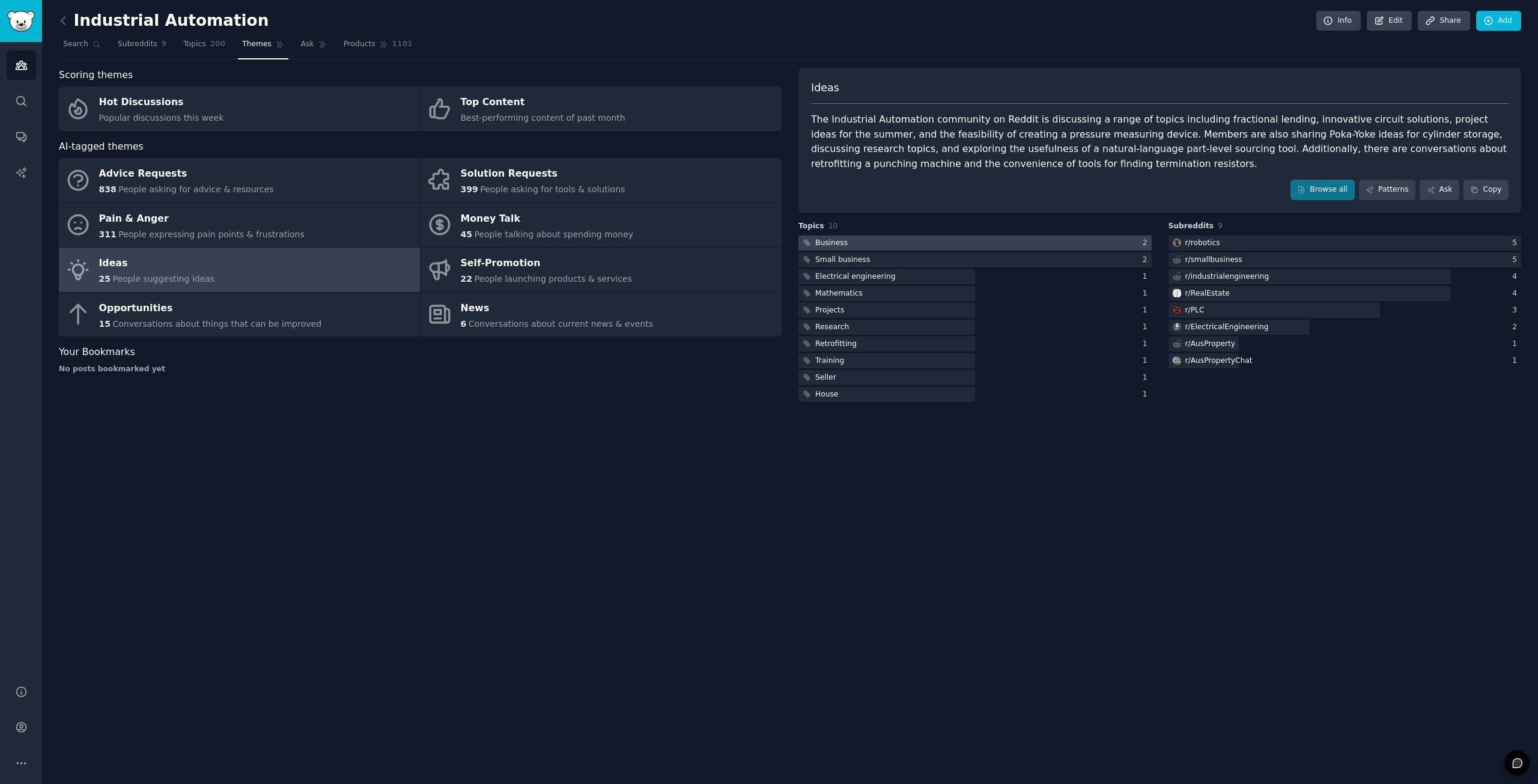
click at [858, 241] on div at bounding box center [975, 243] width 353 height 15
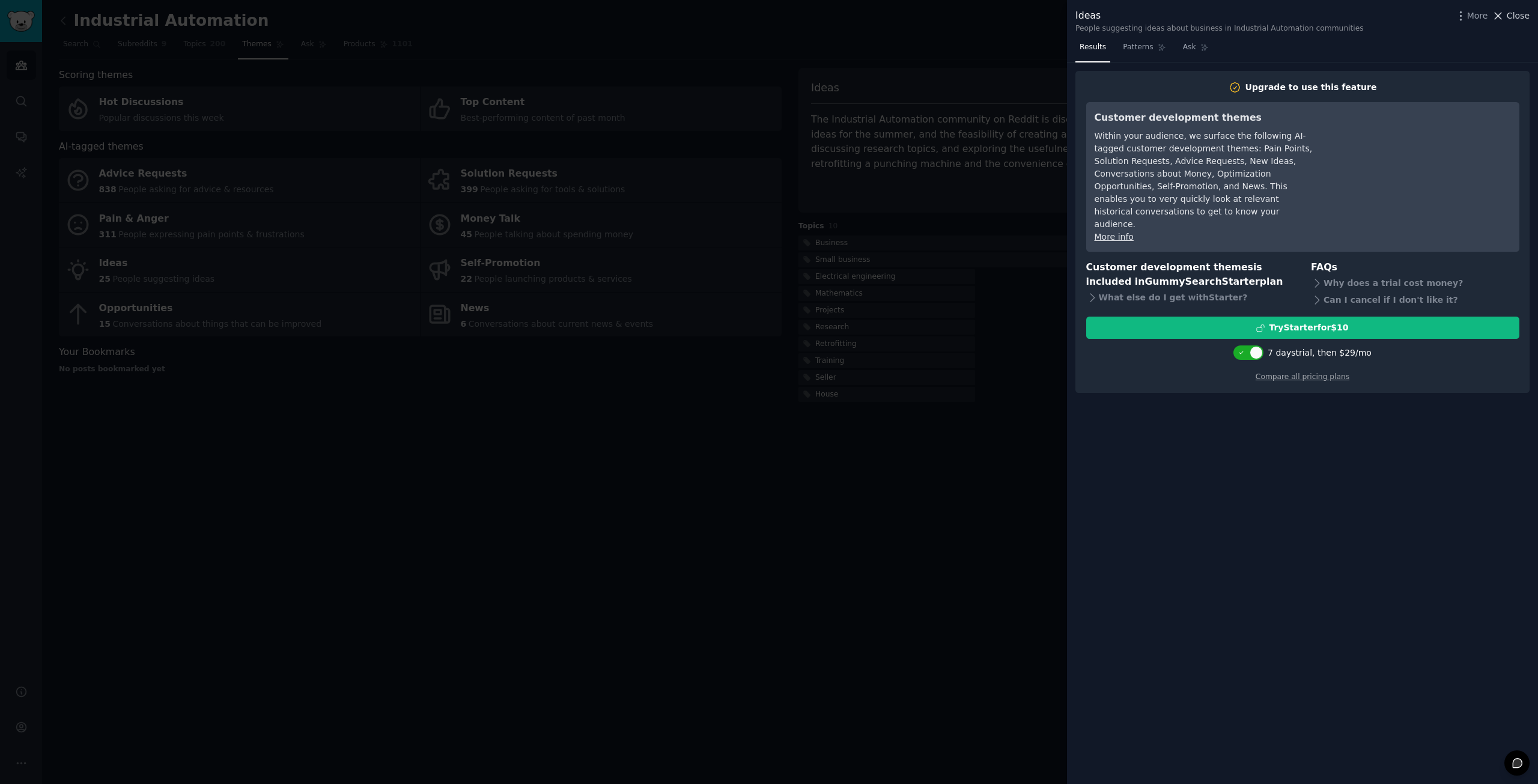
click at [1504, 11] on icon at bounding box center [1498, 16] width 13 height 13
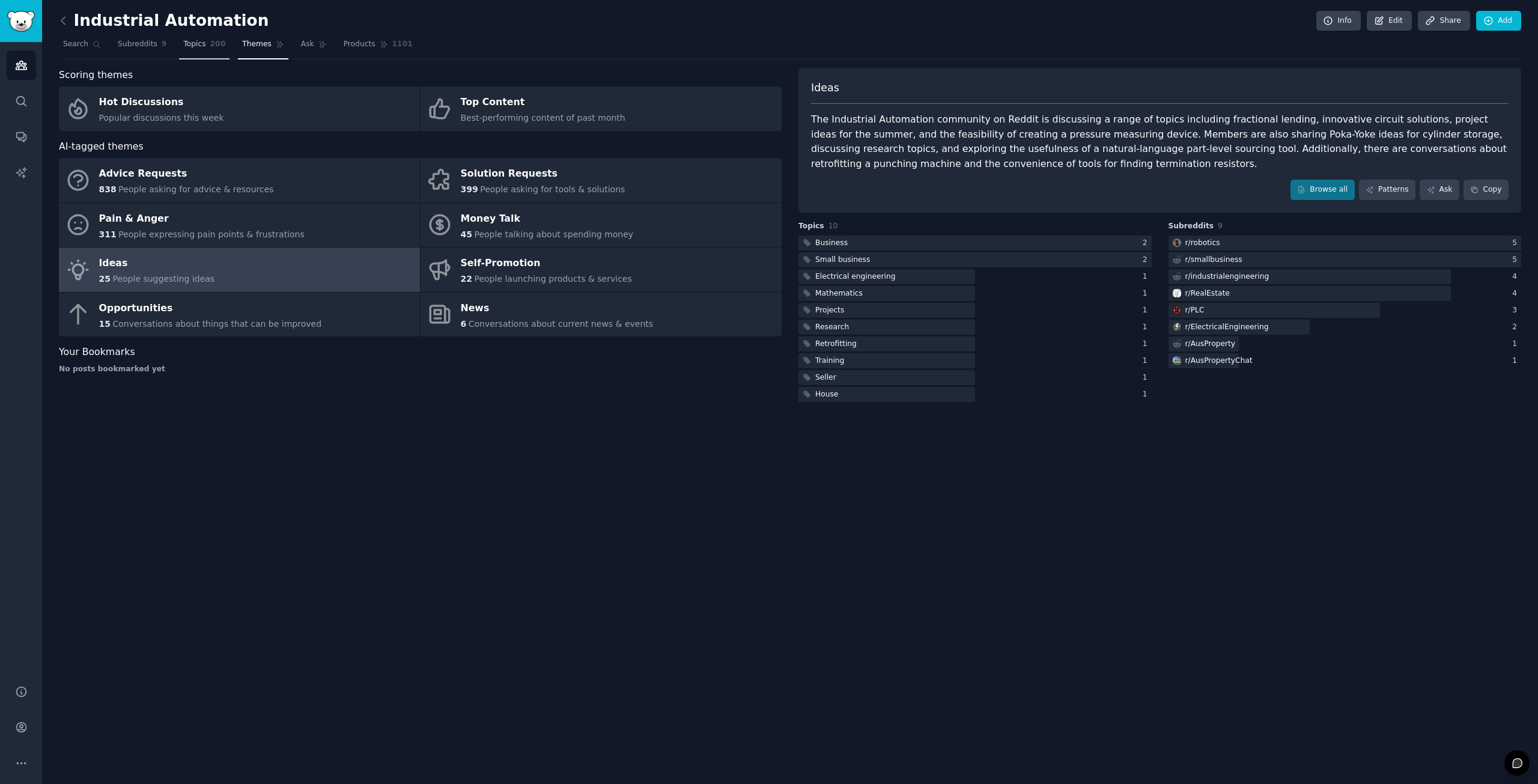
click at [198, 47] on link "Topics 200" at bounding box center [204, 47] width 51 height 24
